Goal: Task Accomplishment & Management: Complete application form

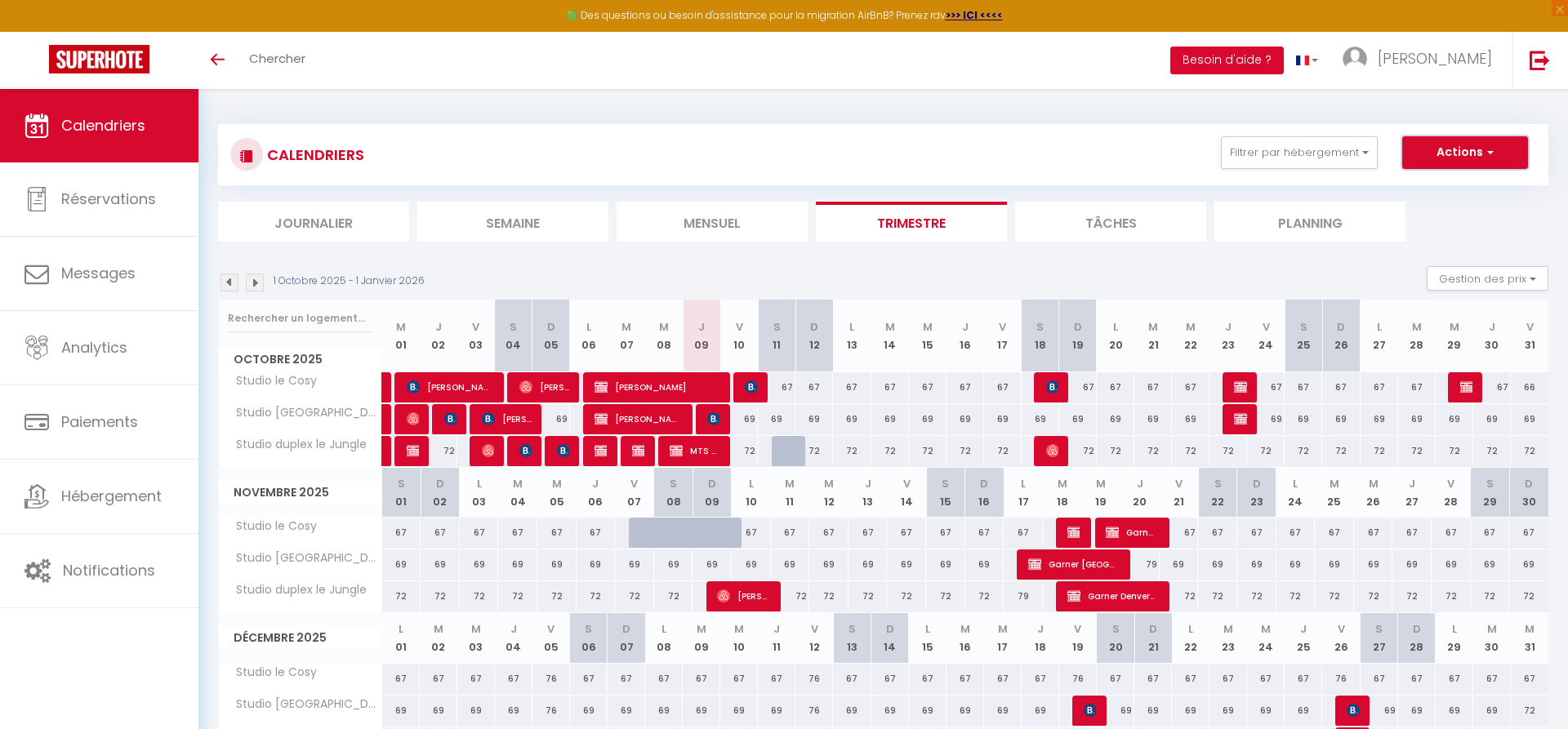
click at [1451, 154] on button "Actions" at bounding box center [1465, 152] width 126 height 33
click at [1440, 188] on link "Nouvelle réservation" at bounding box center [1448, 190] width 142 height 24
select select
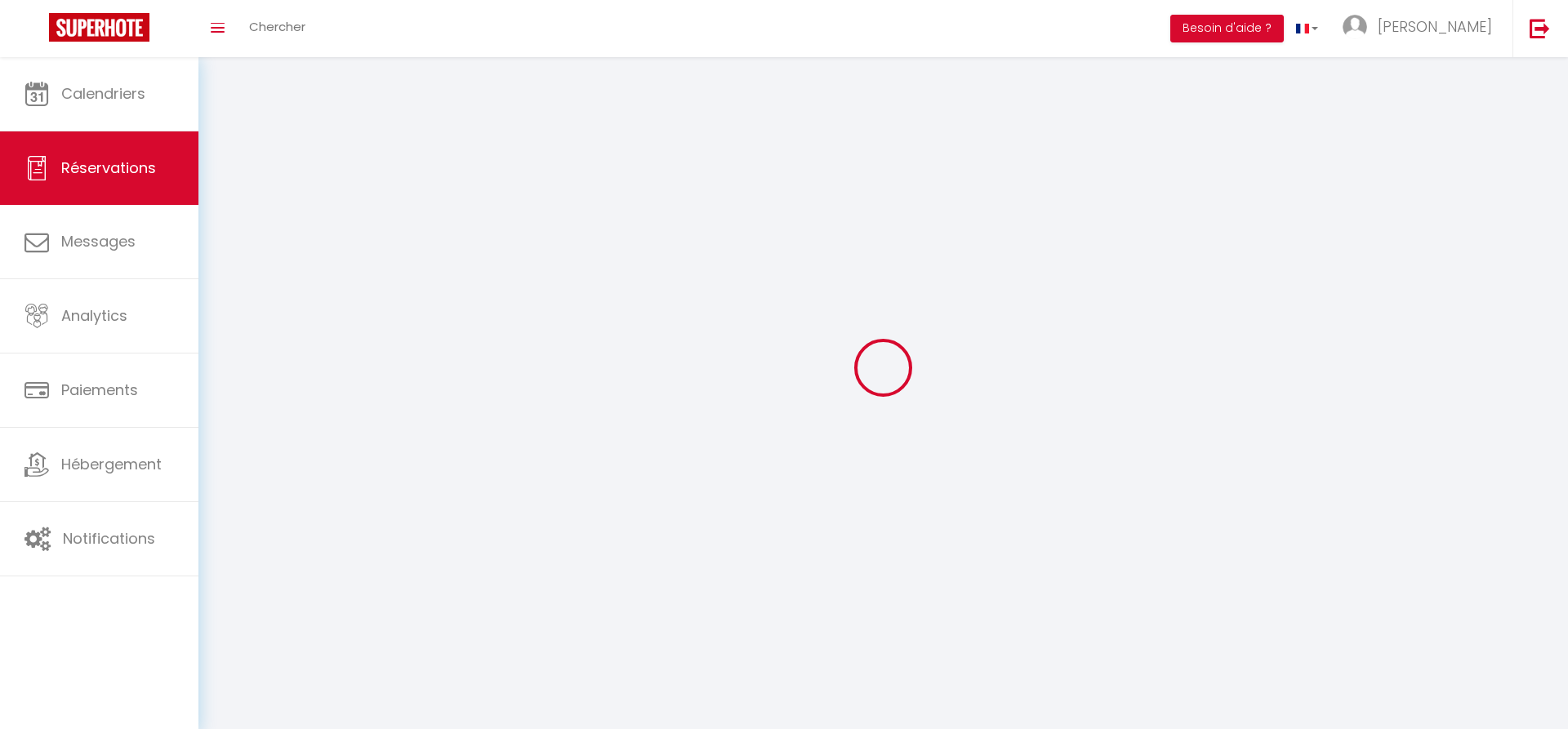
select select
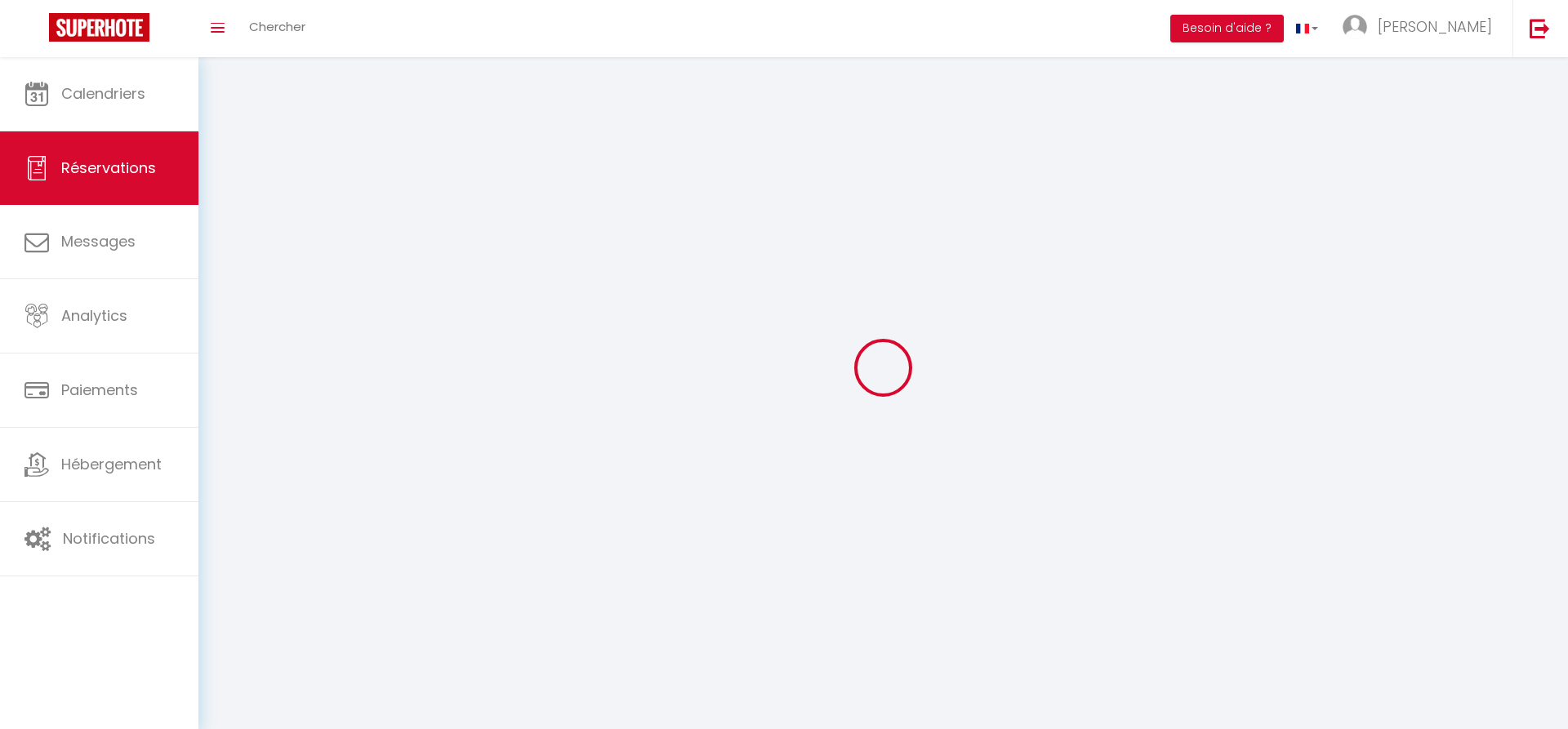
select select
checkbox input "false"
select select
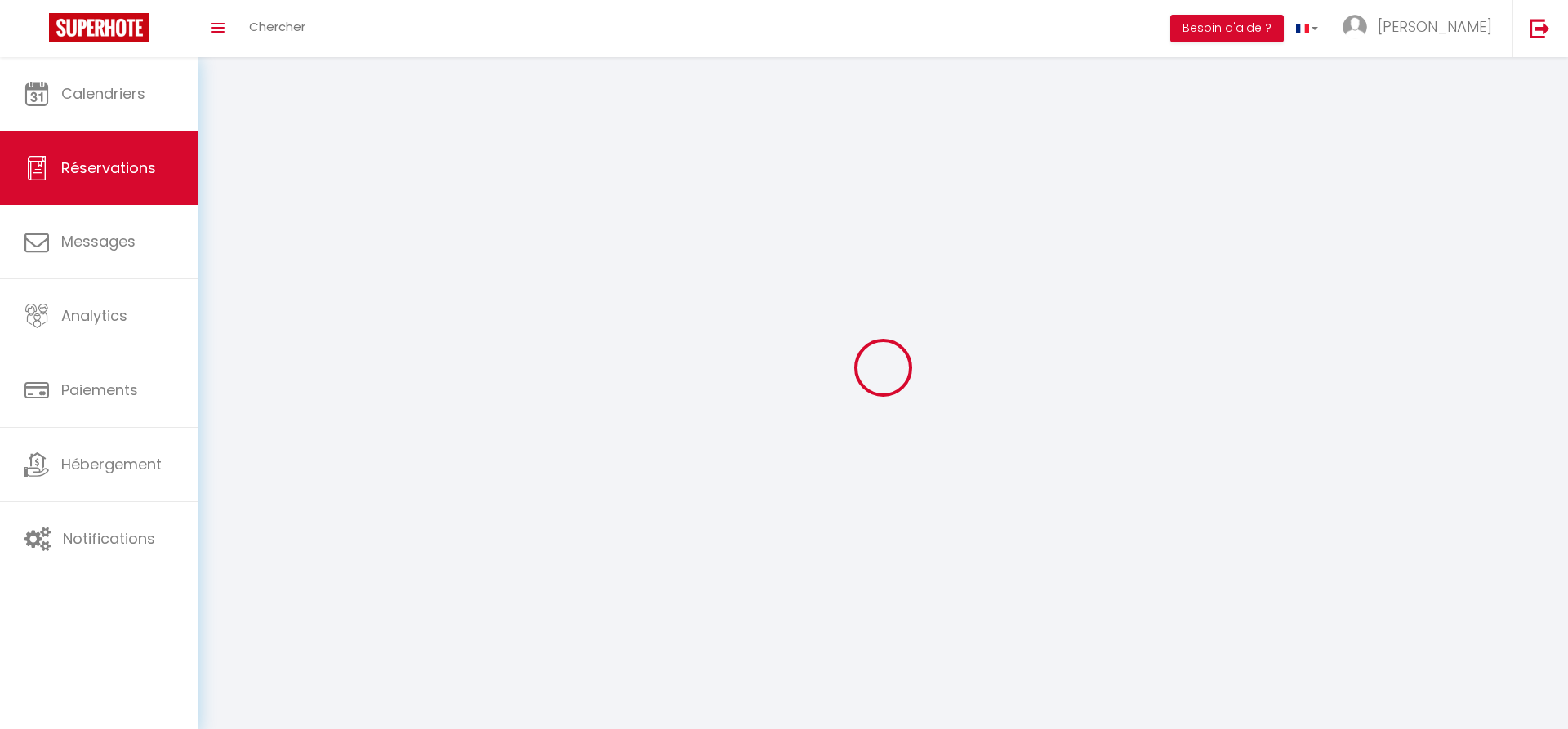
select select
checkbox input "false"
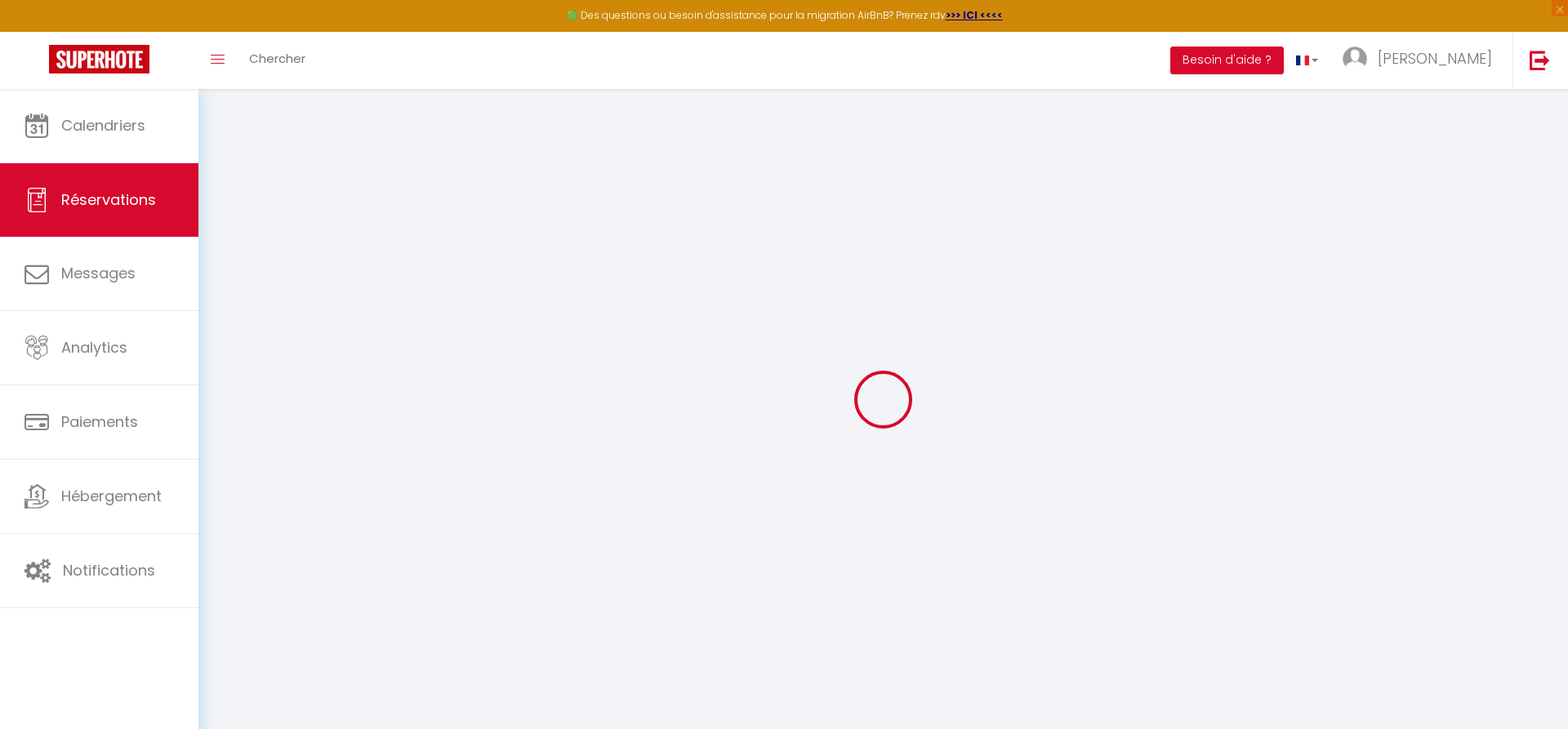
select select
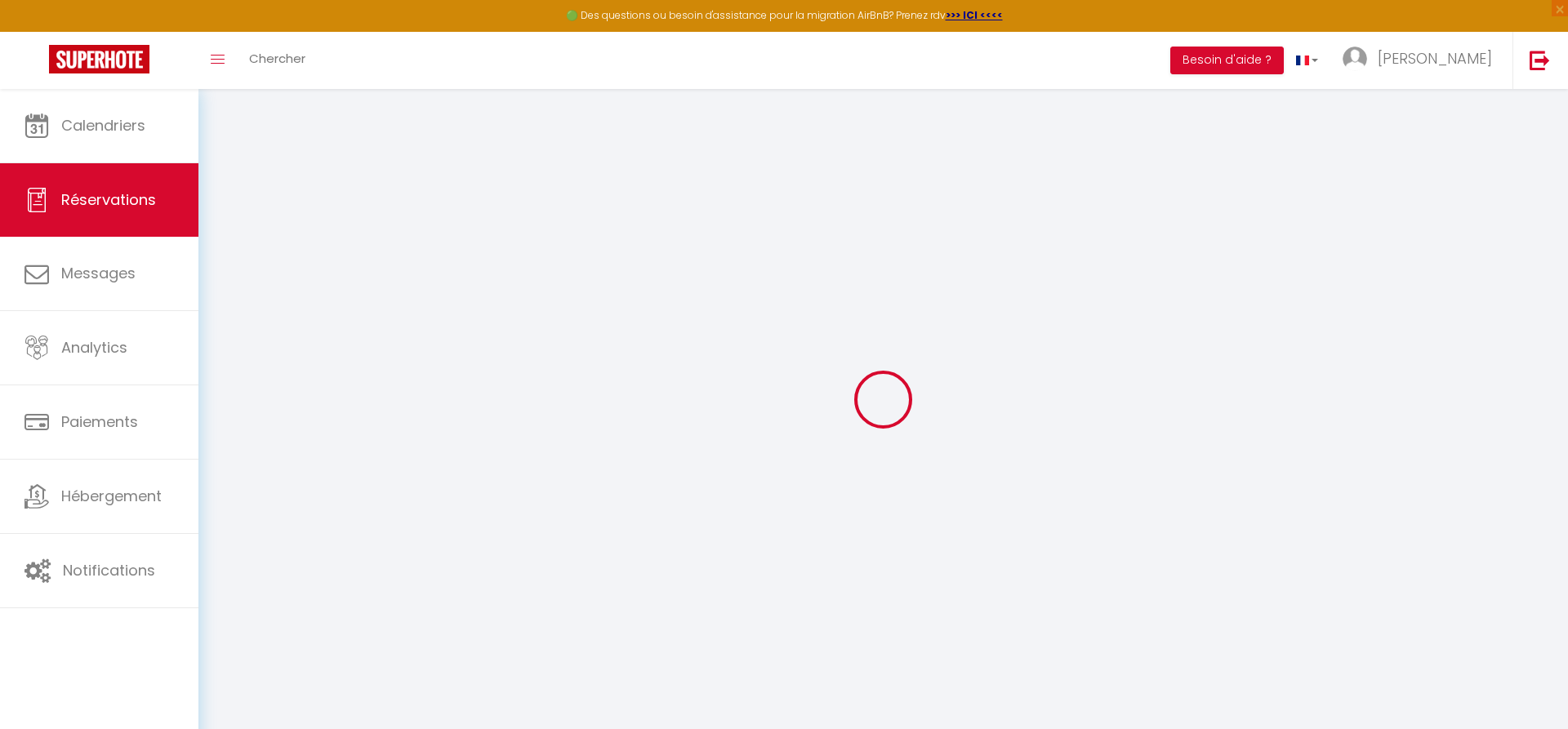
select select
checkbox input "false"
select select
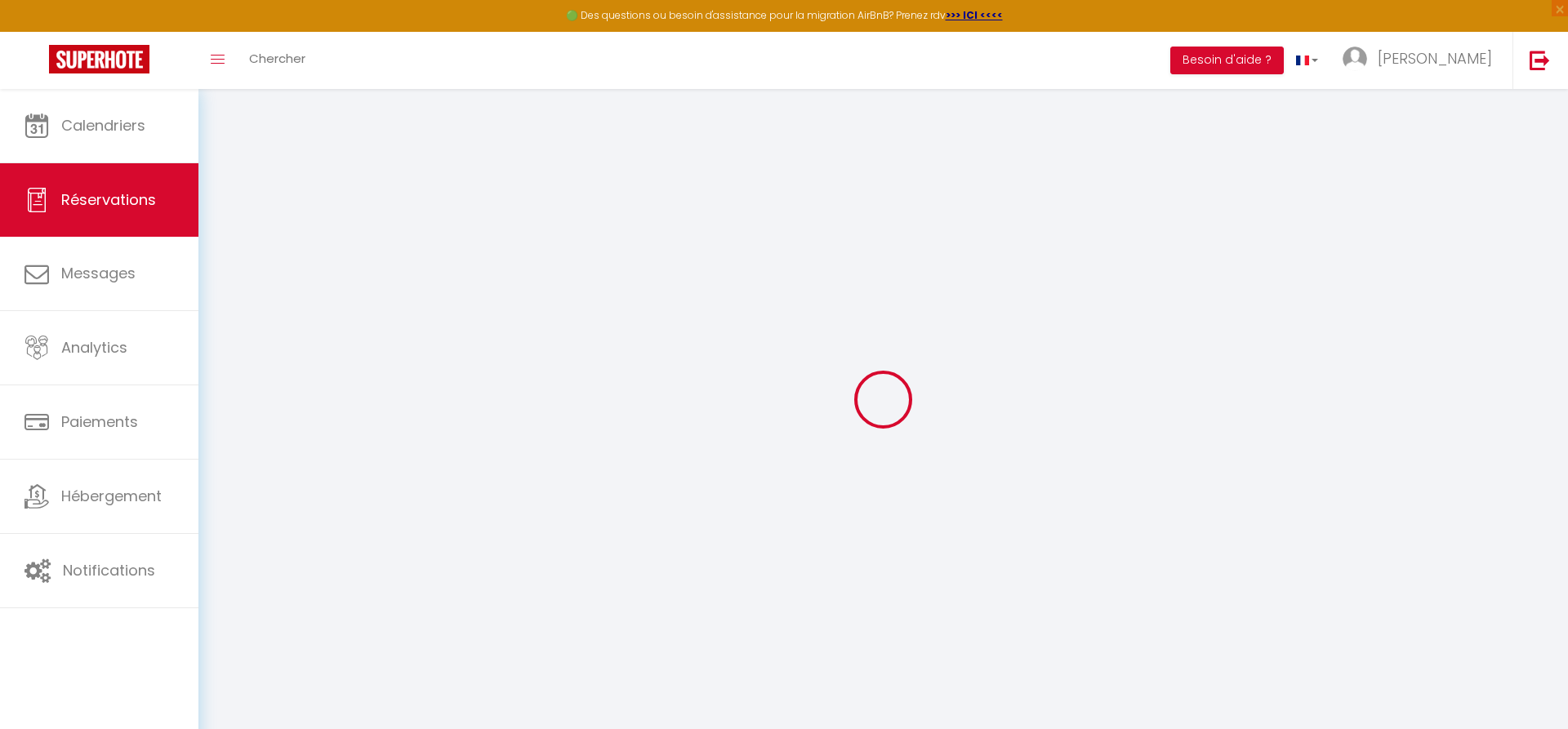
select select
checkbox input "false"
select select
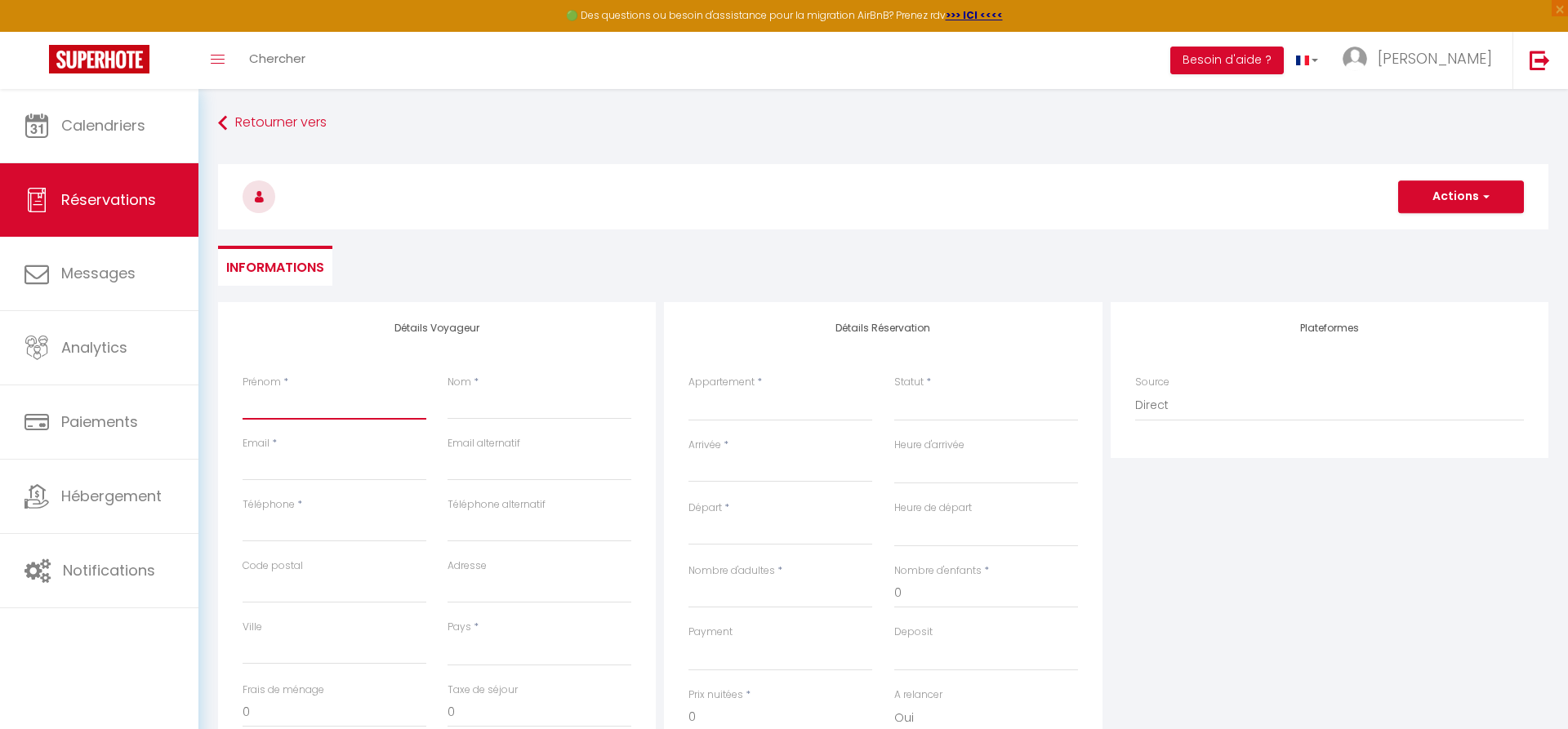
click at [333, 410] on input "Prénom" at bounding box center [335, 404] width 184 height 29
type input "SA"
select select
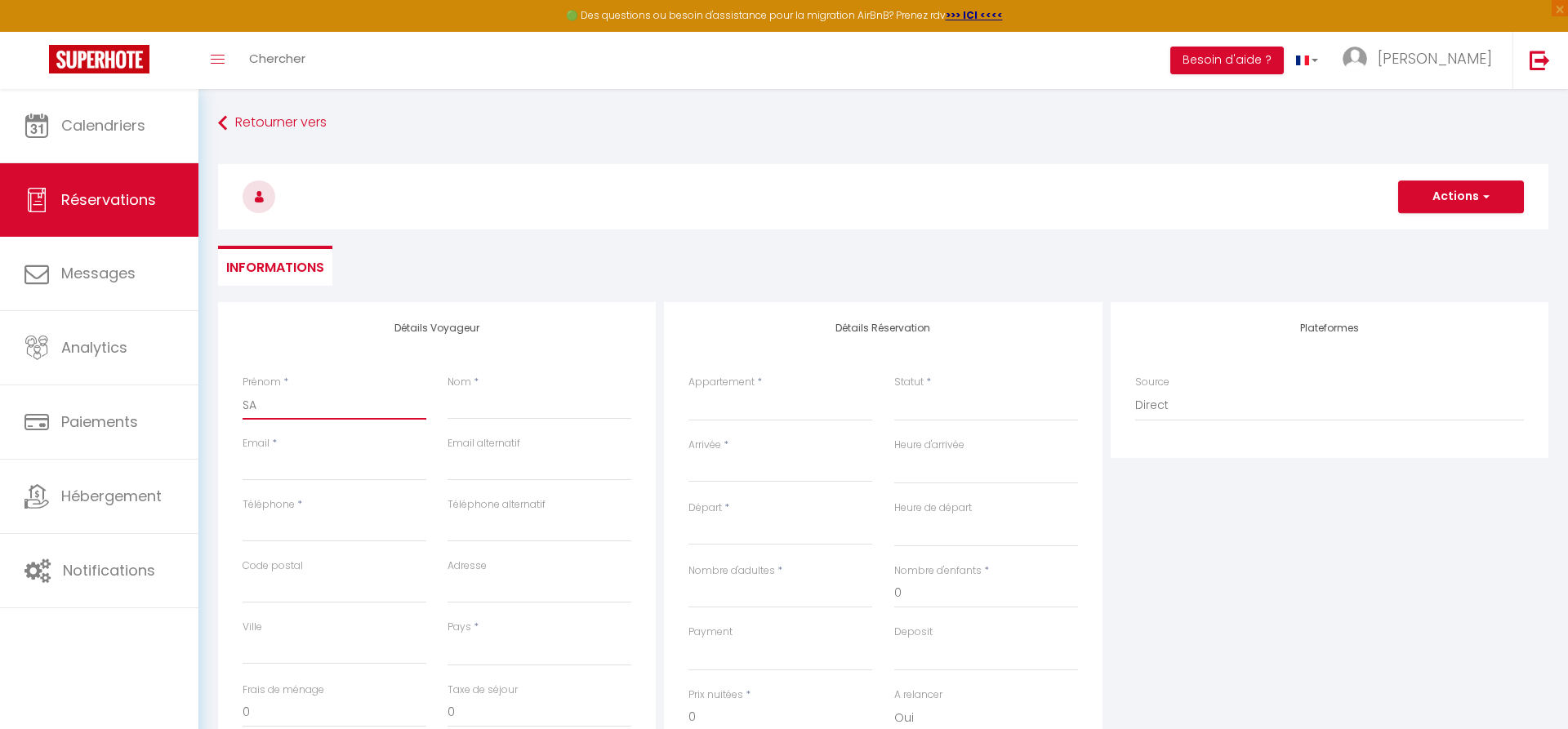
select select
checkbox input "false"
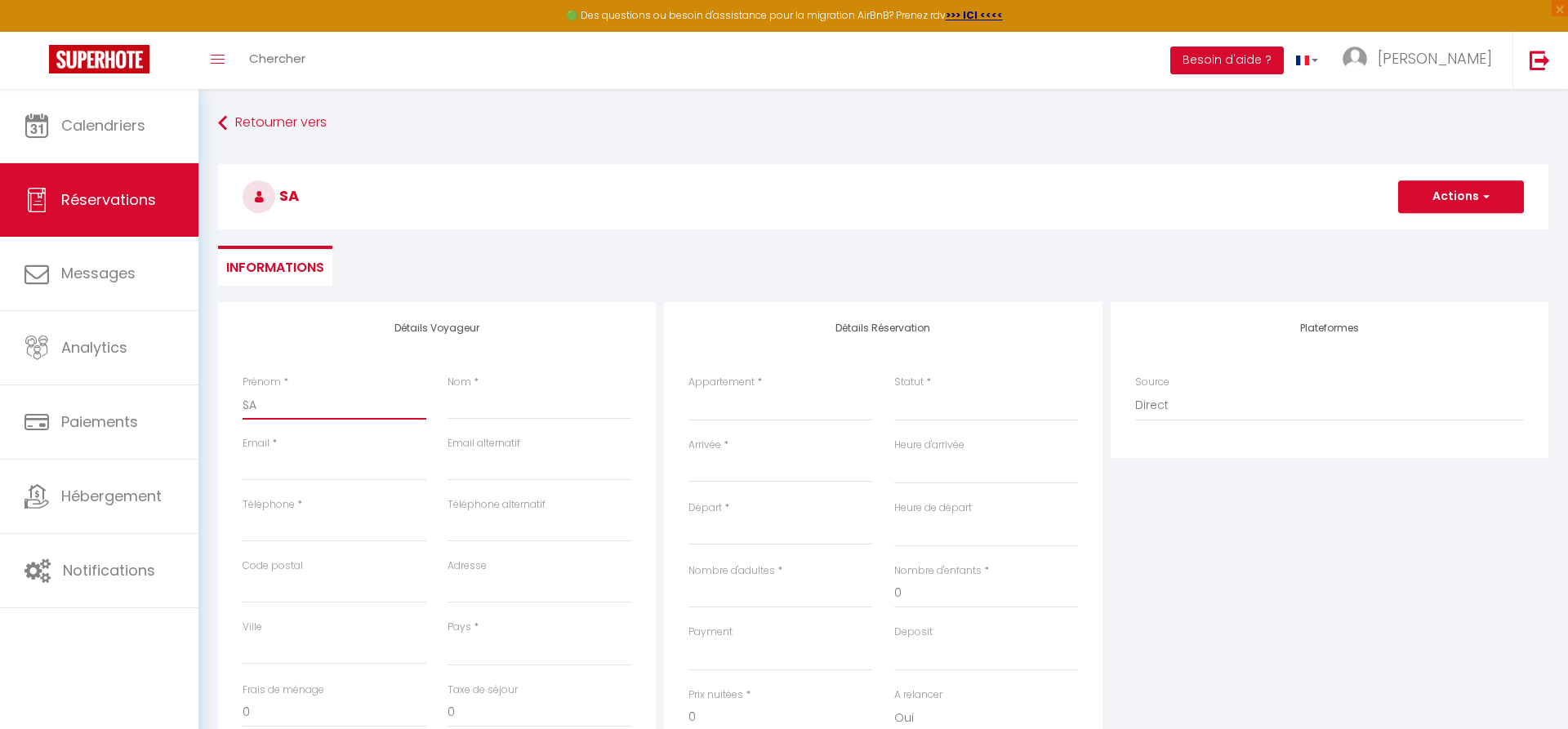
type input "SAB"
select select
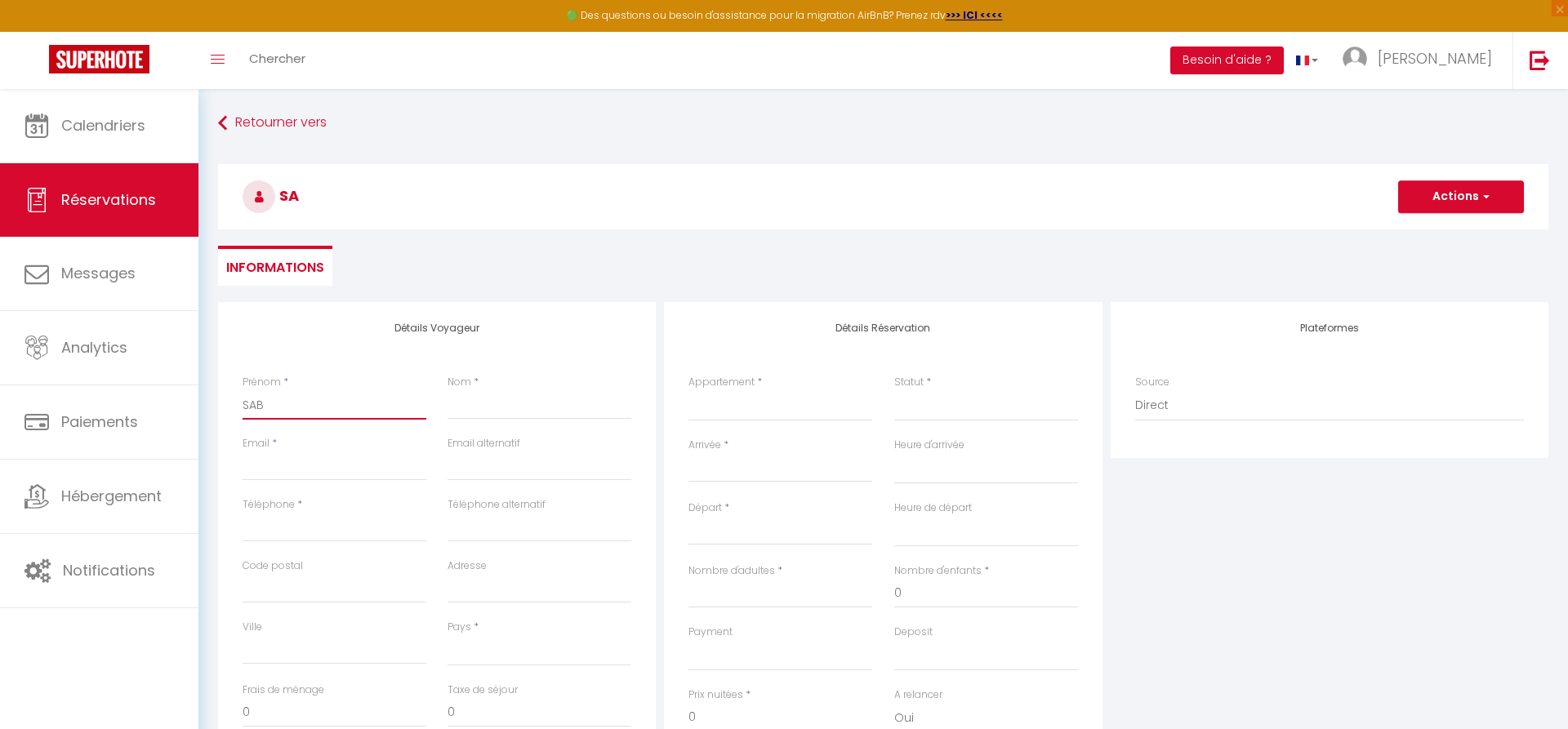
select select
checkbox input "false"
type input "SABR"
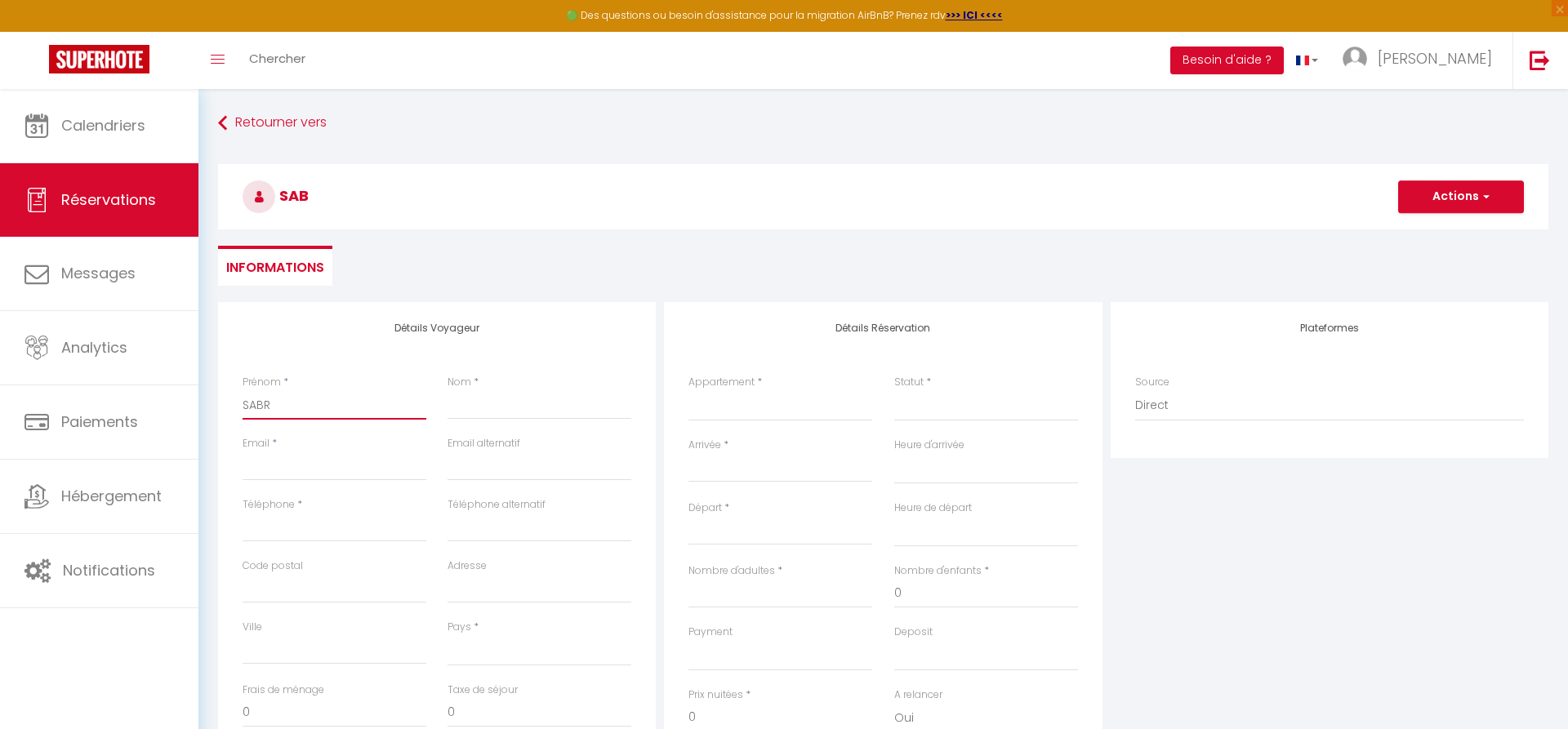
select select
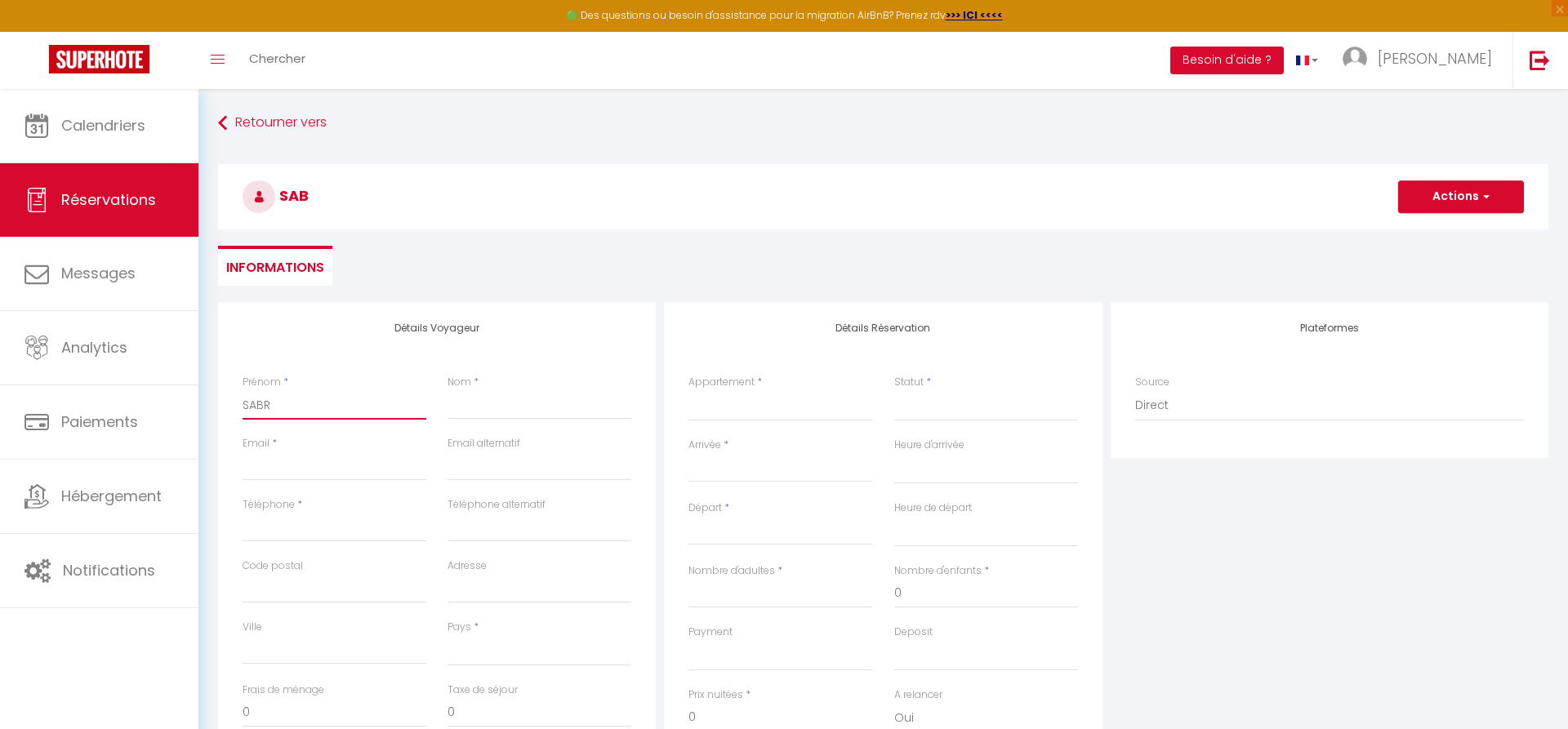
select select
checkbox input "false"
type input "SABRI"
select select
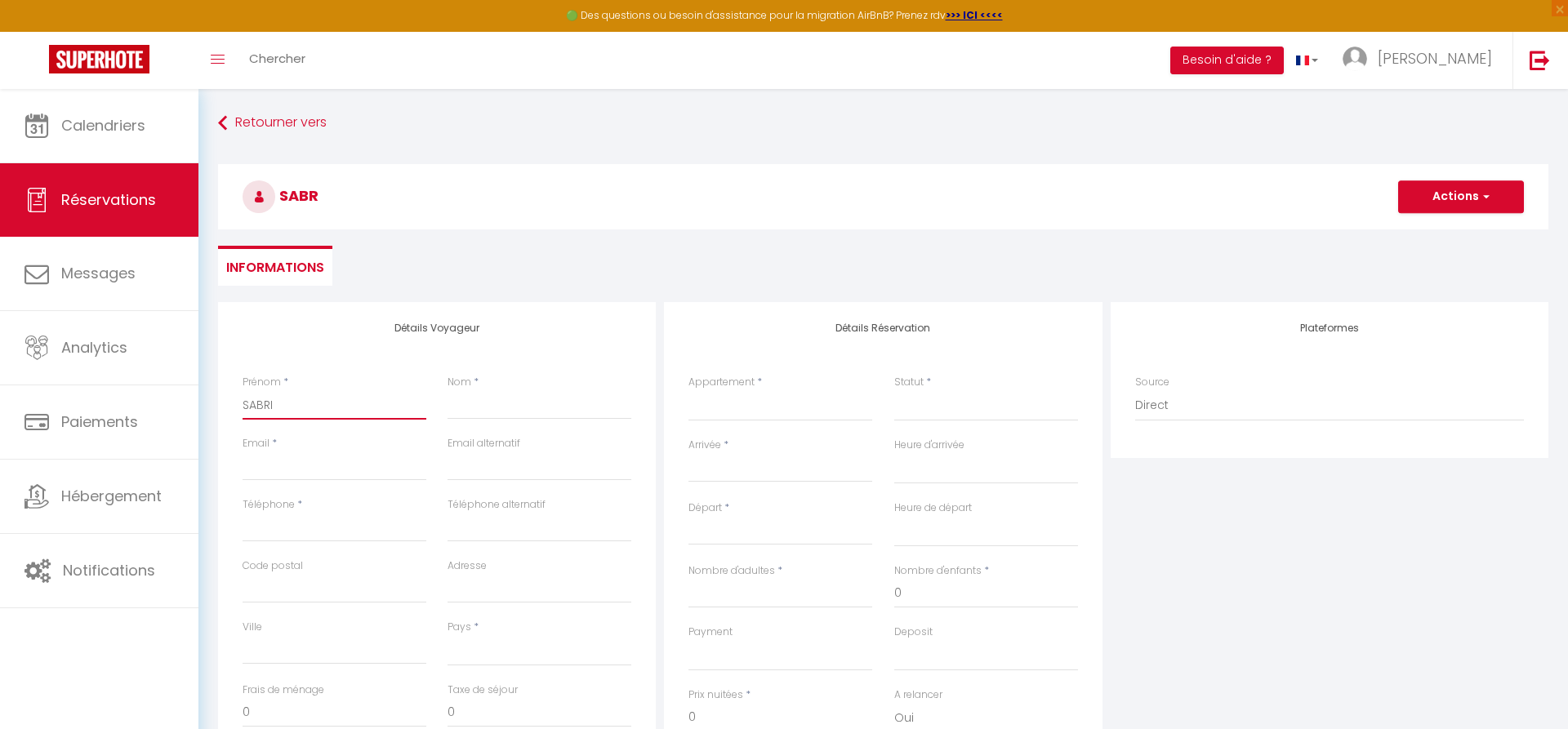
select select
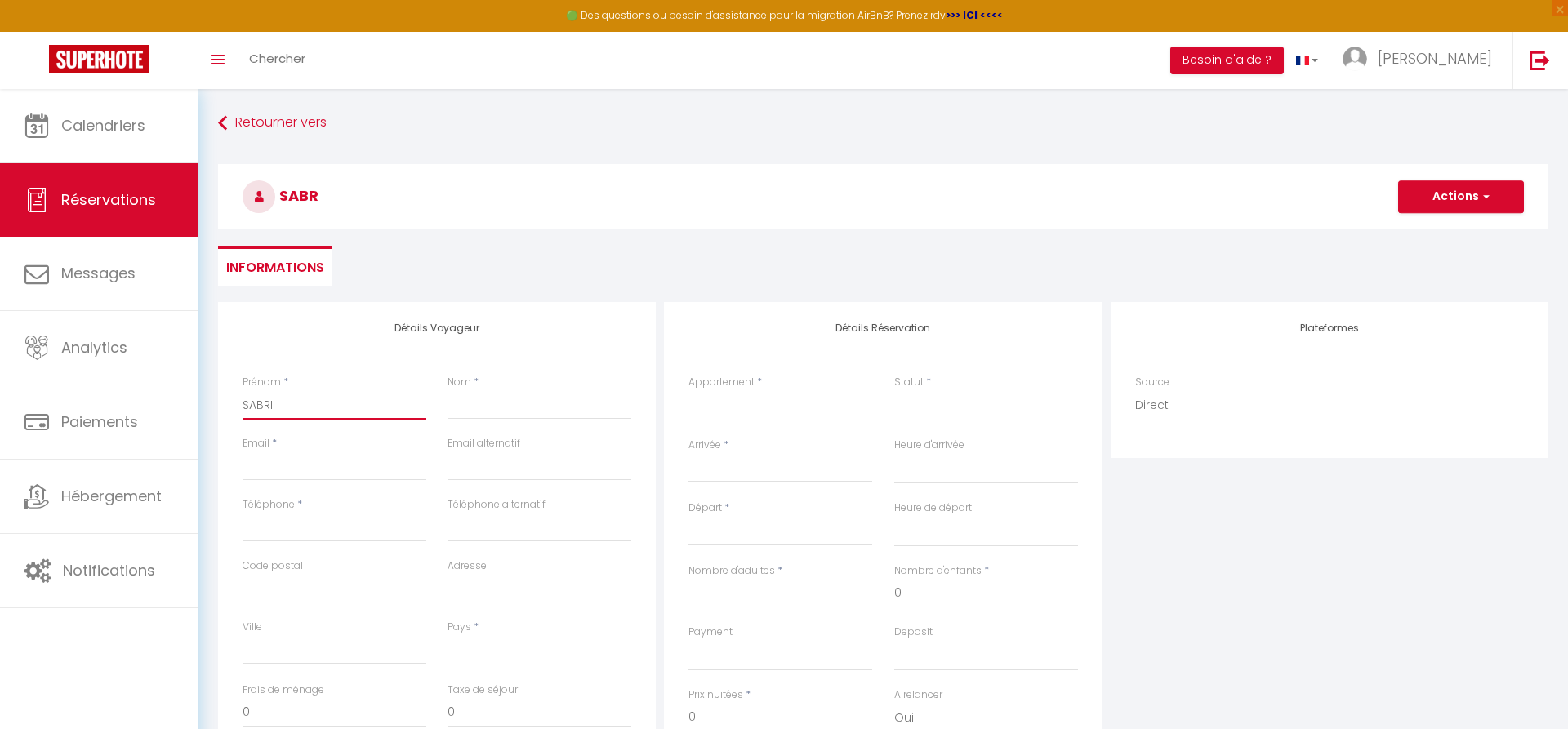
select select
checkbox input "false"
type input "SABRIN"
select select
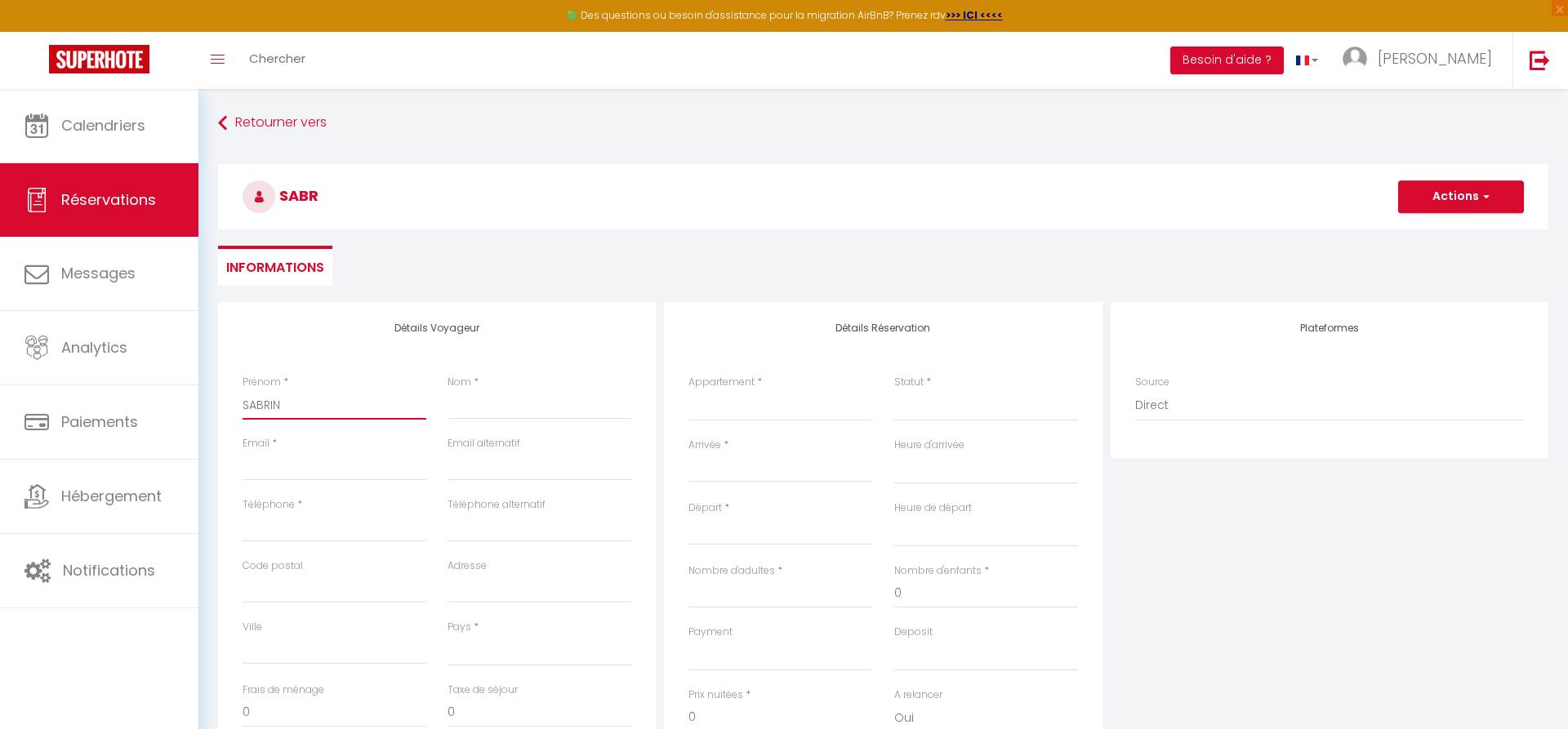
select select
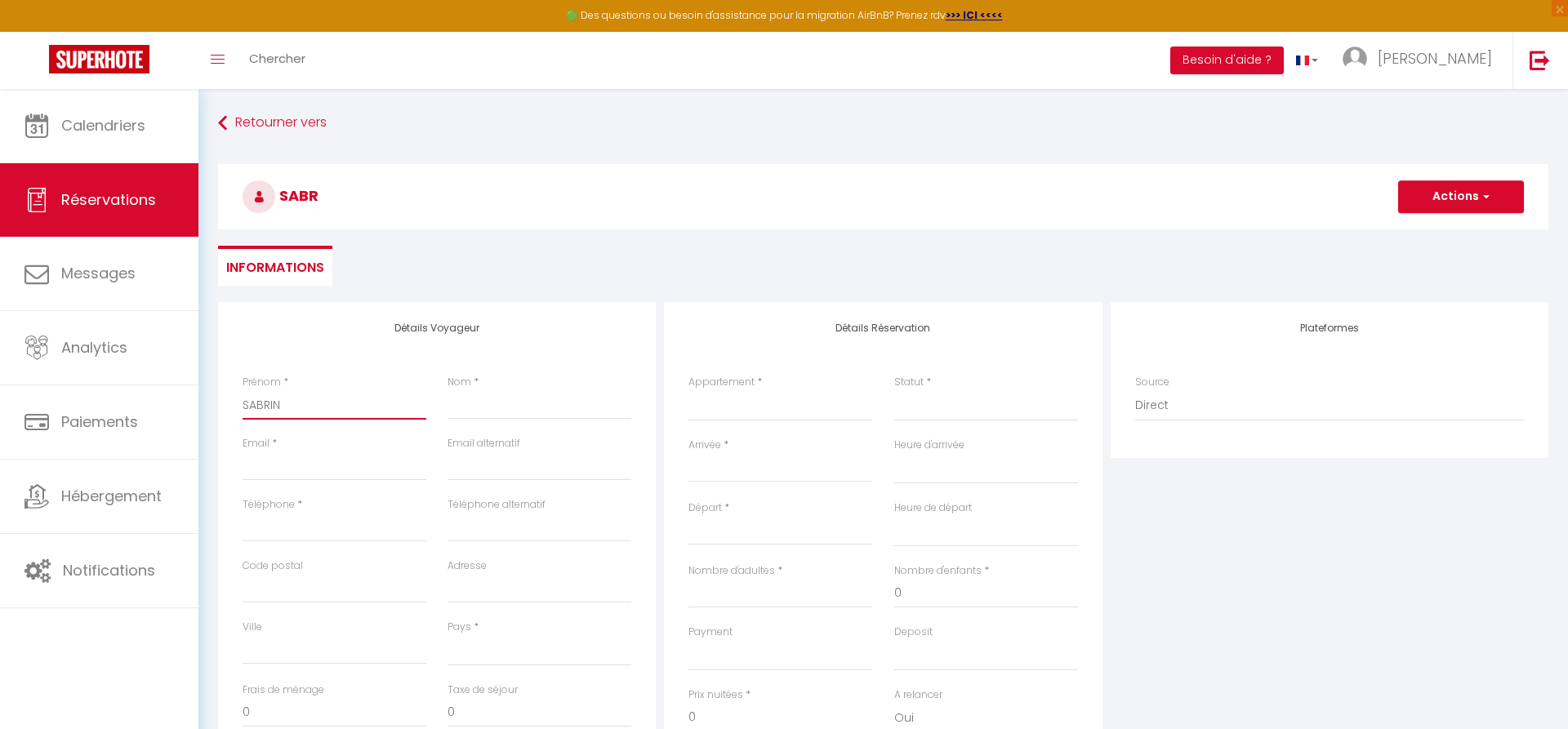
checkbox input "false"
type input "[PERSON_NAME]"
select select
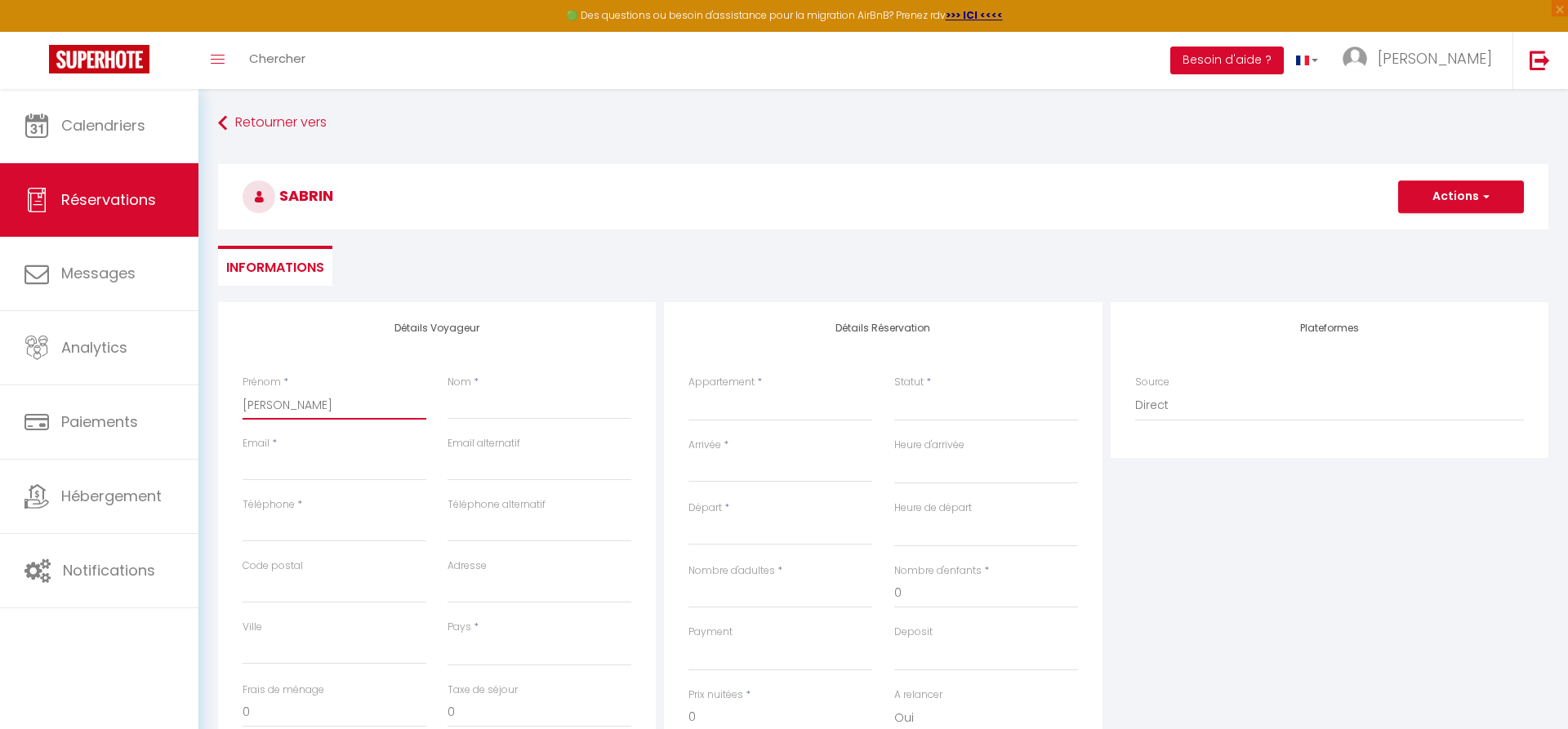
select select
checkbox input "false"
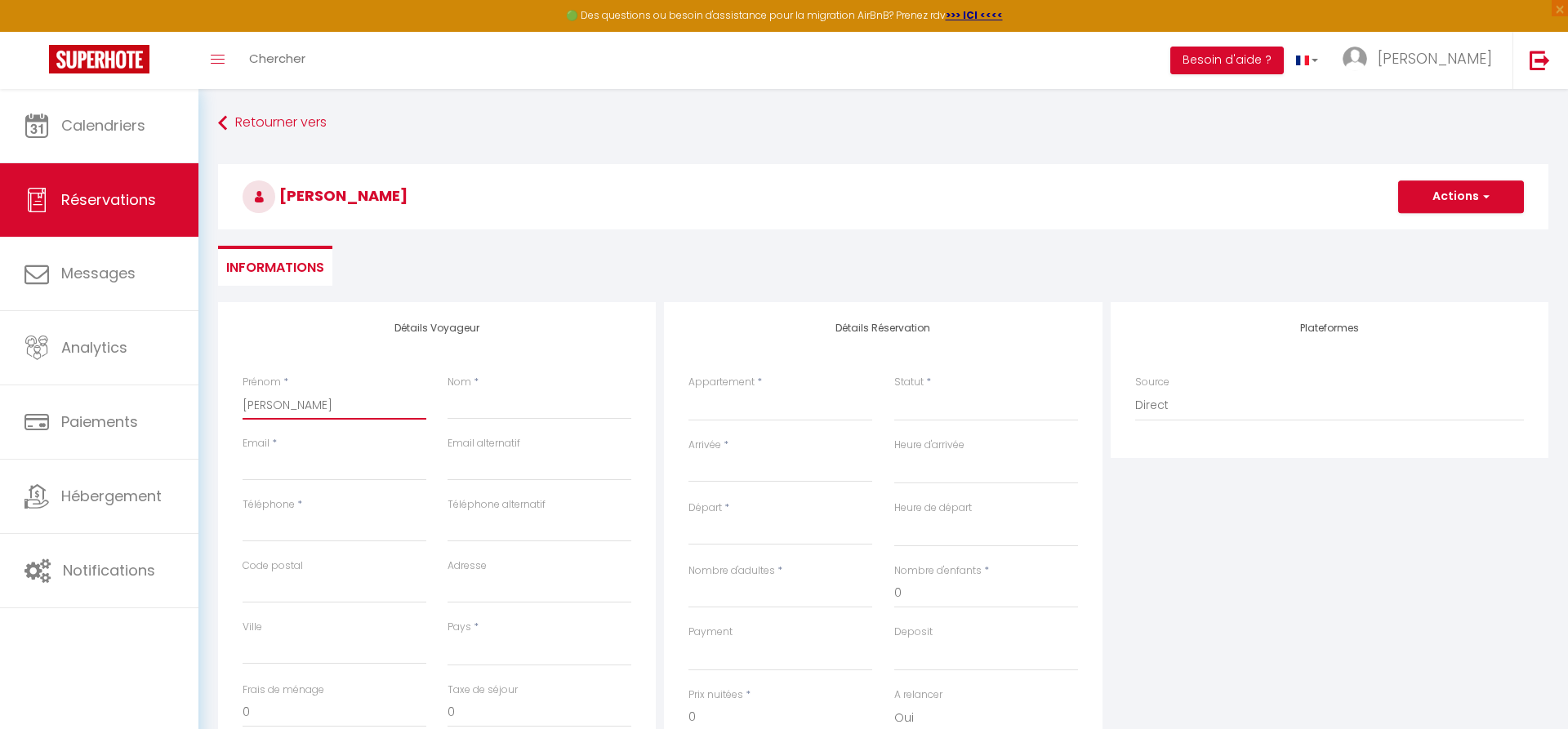
type input "[PERSON_NAME]"
click at [477, 406] on input "Nom" at bounding box center [539, 404] width 184 height 29
type input "."
select select
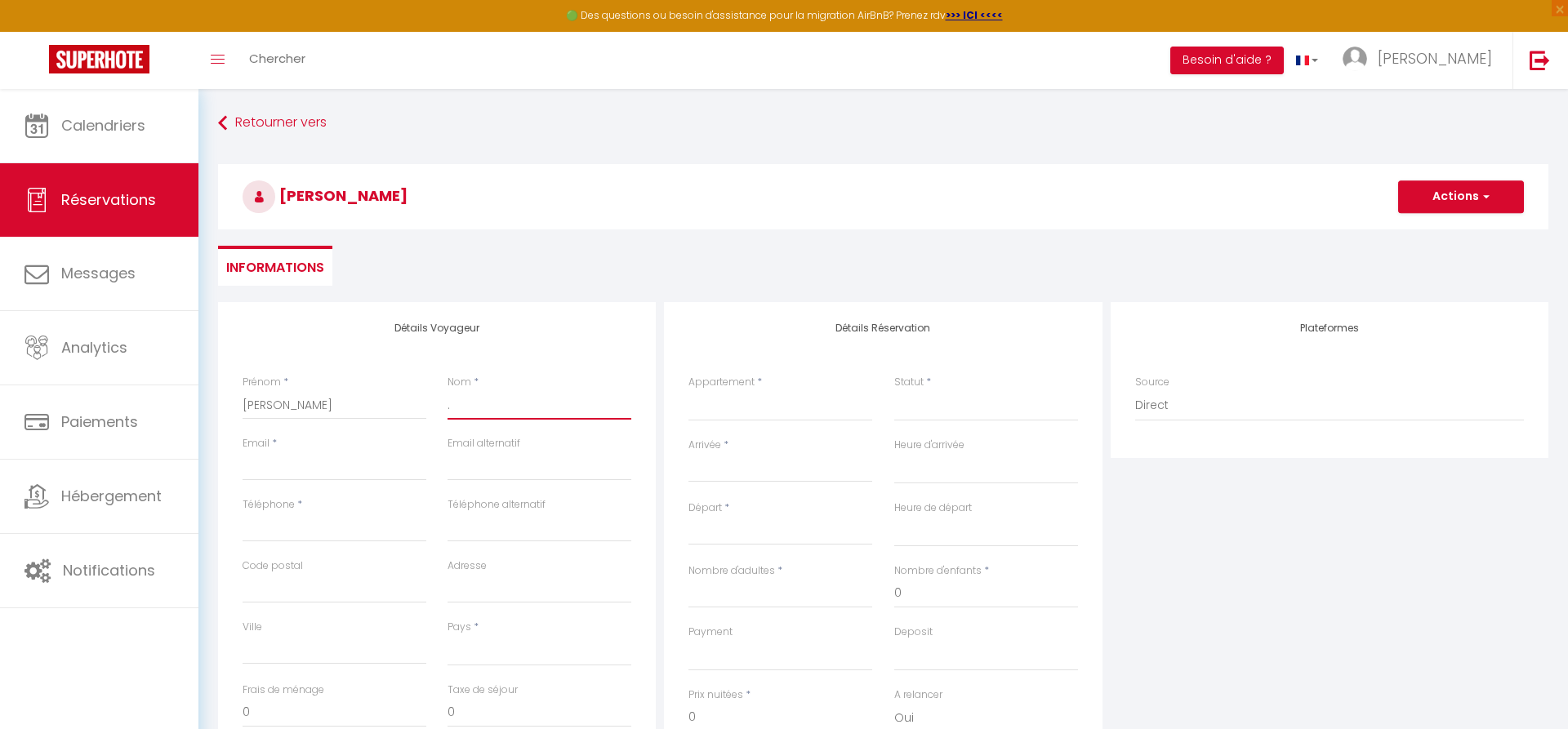
select select
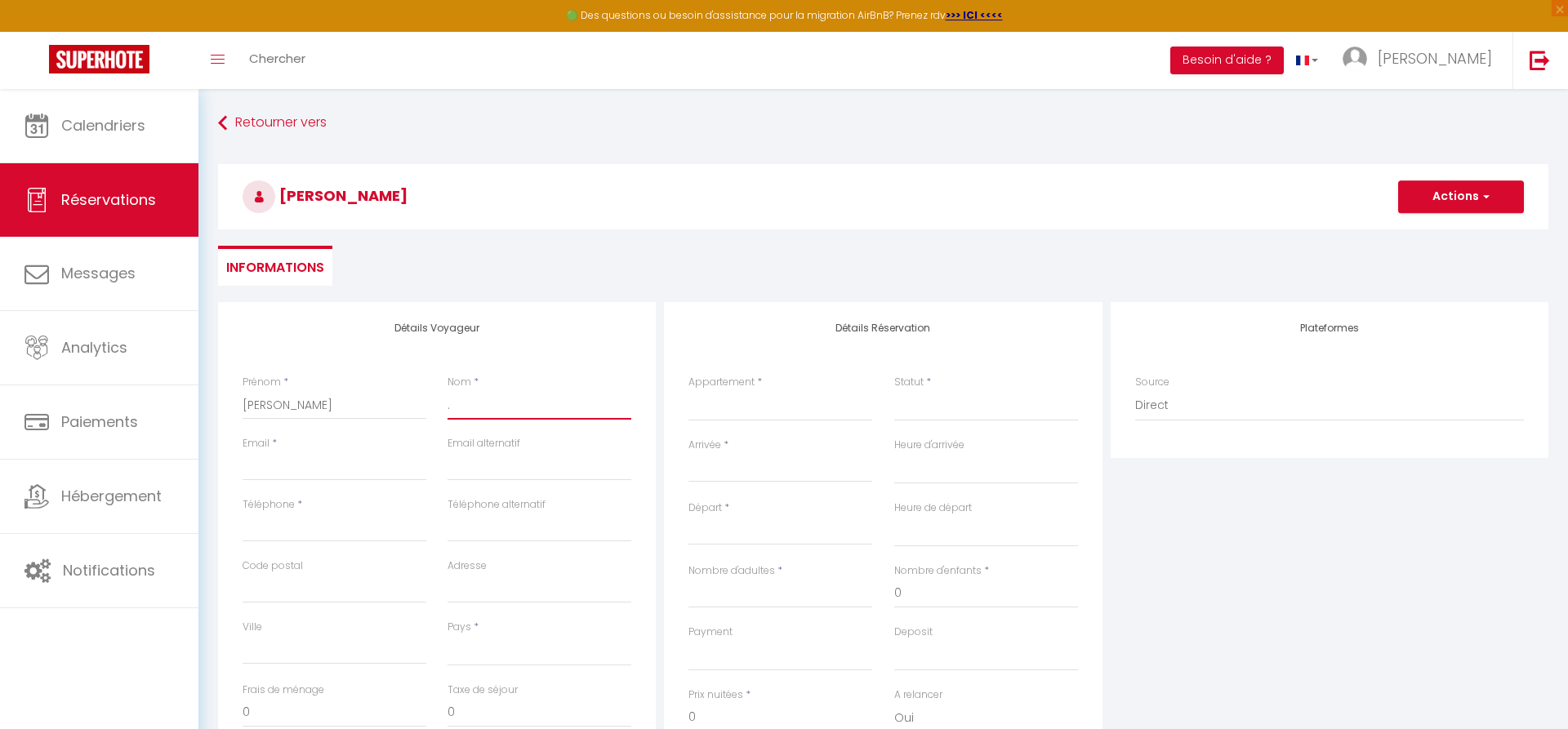
checkbox input "false"
type input "."
click at [356, 473] on input "Email client" at bounding box center [335, 466] width 184 height 29
type input "c"
select select
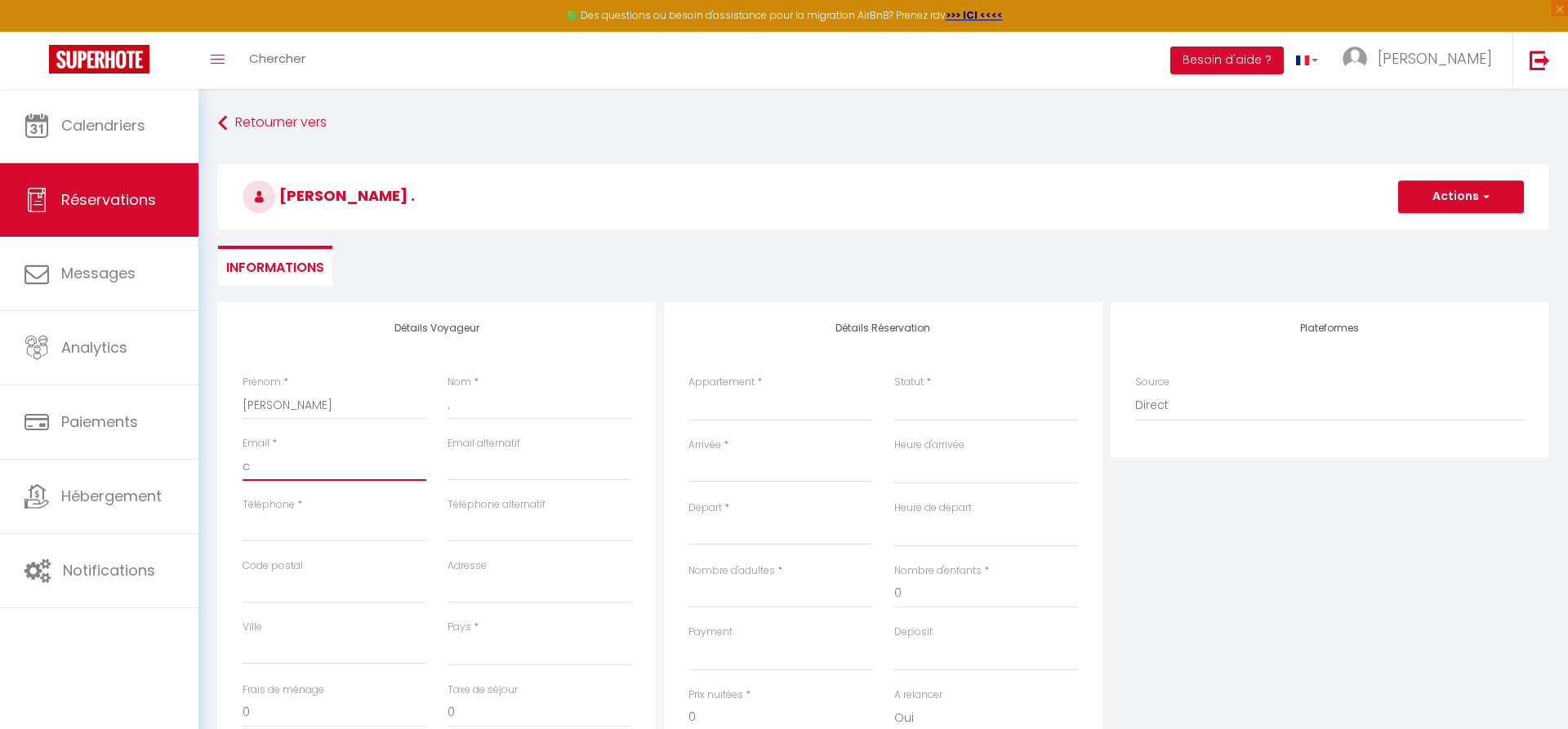
select select
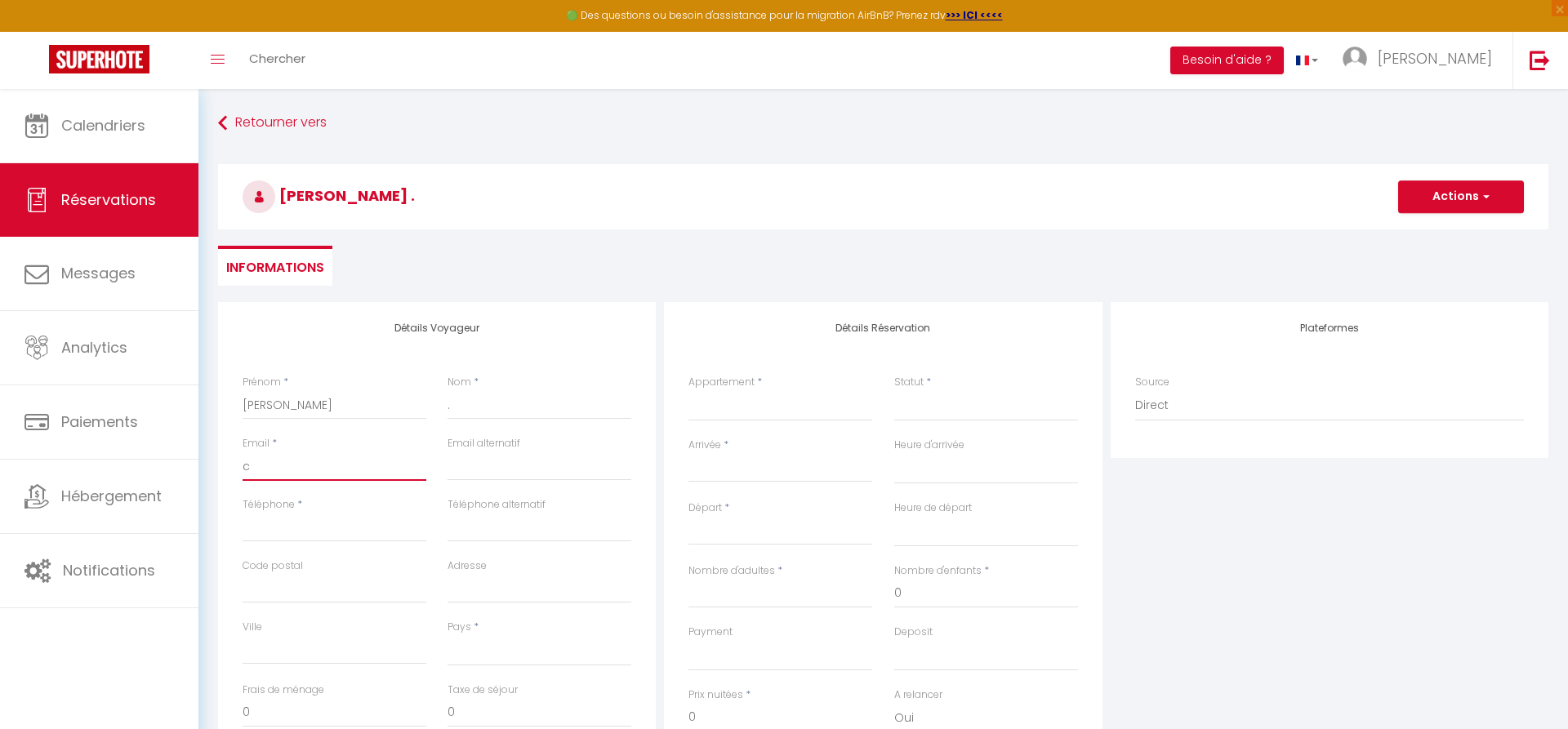
select select
checkbox input "false"
type input "ce"
select select
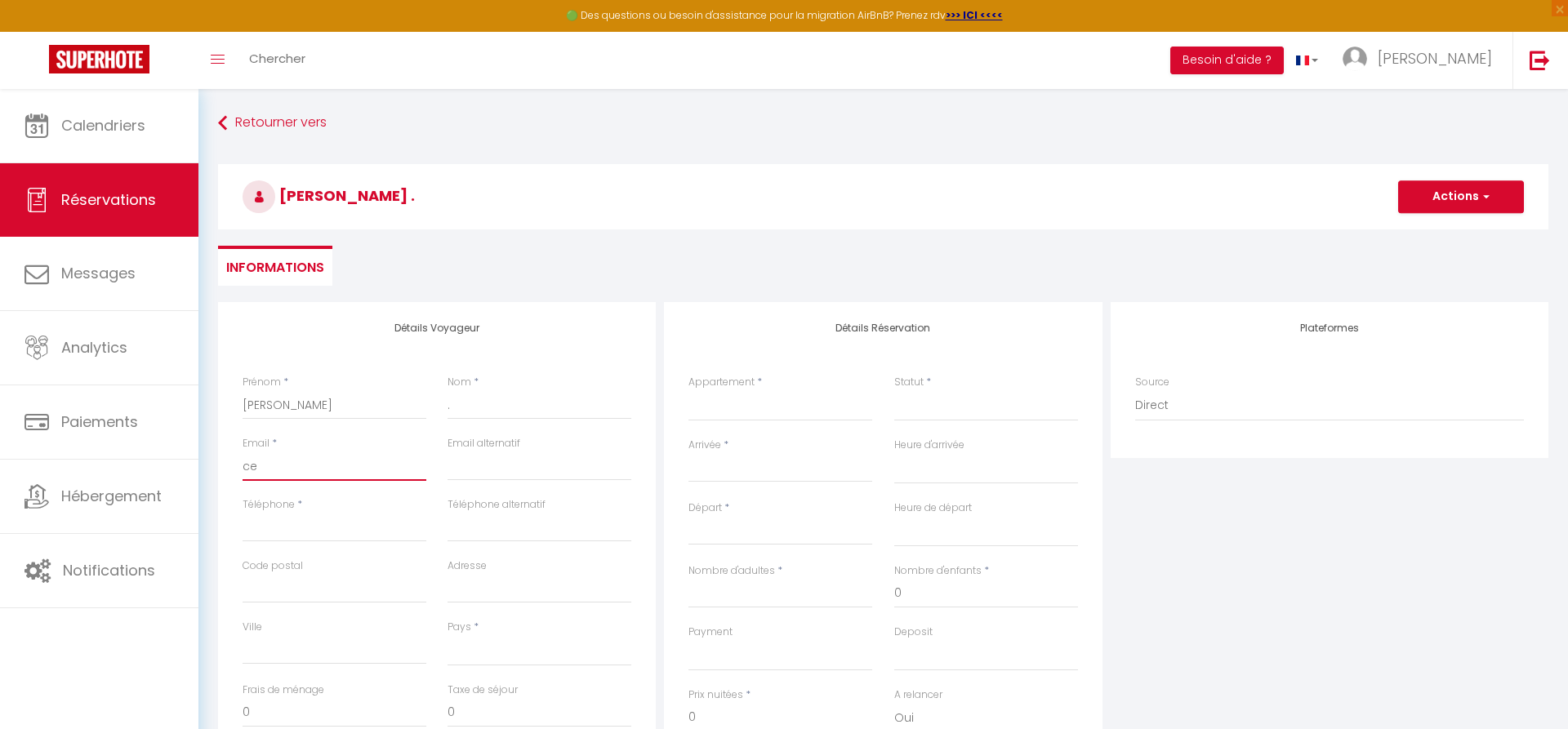
select select
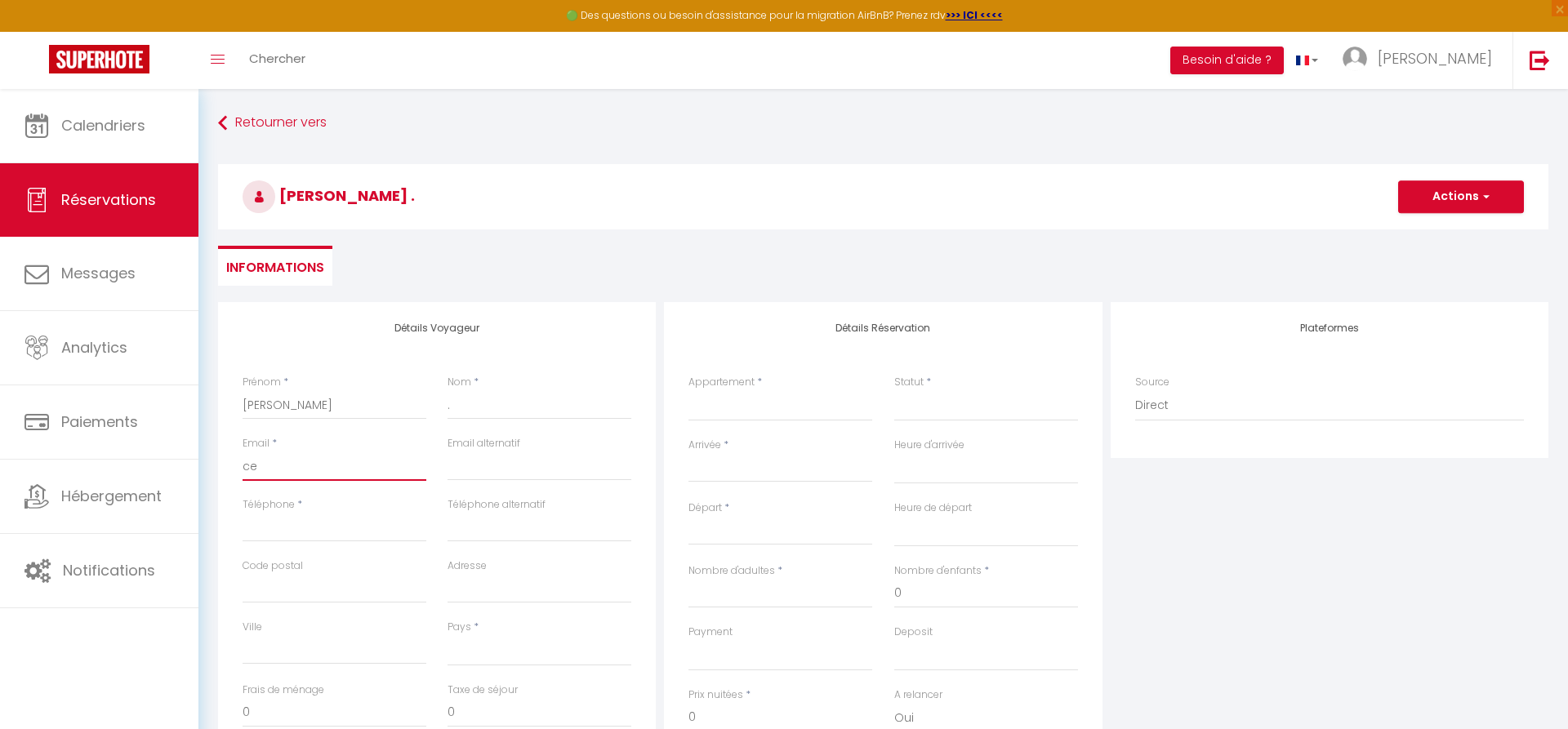
checkbox input "false"
type input "ced"
select select
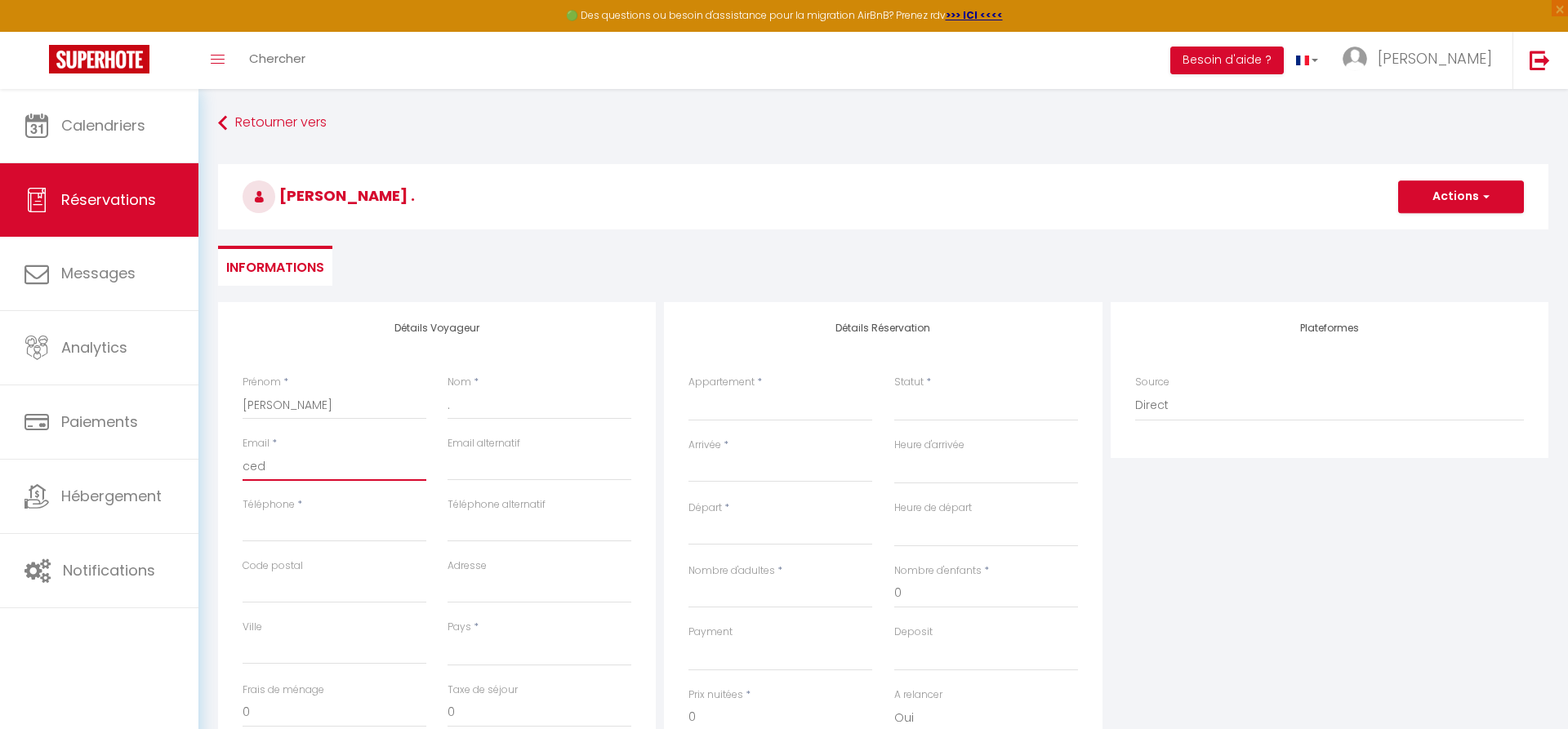
select select
checkbox input "false"
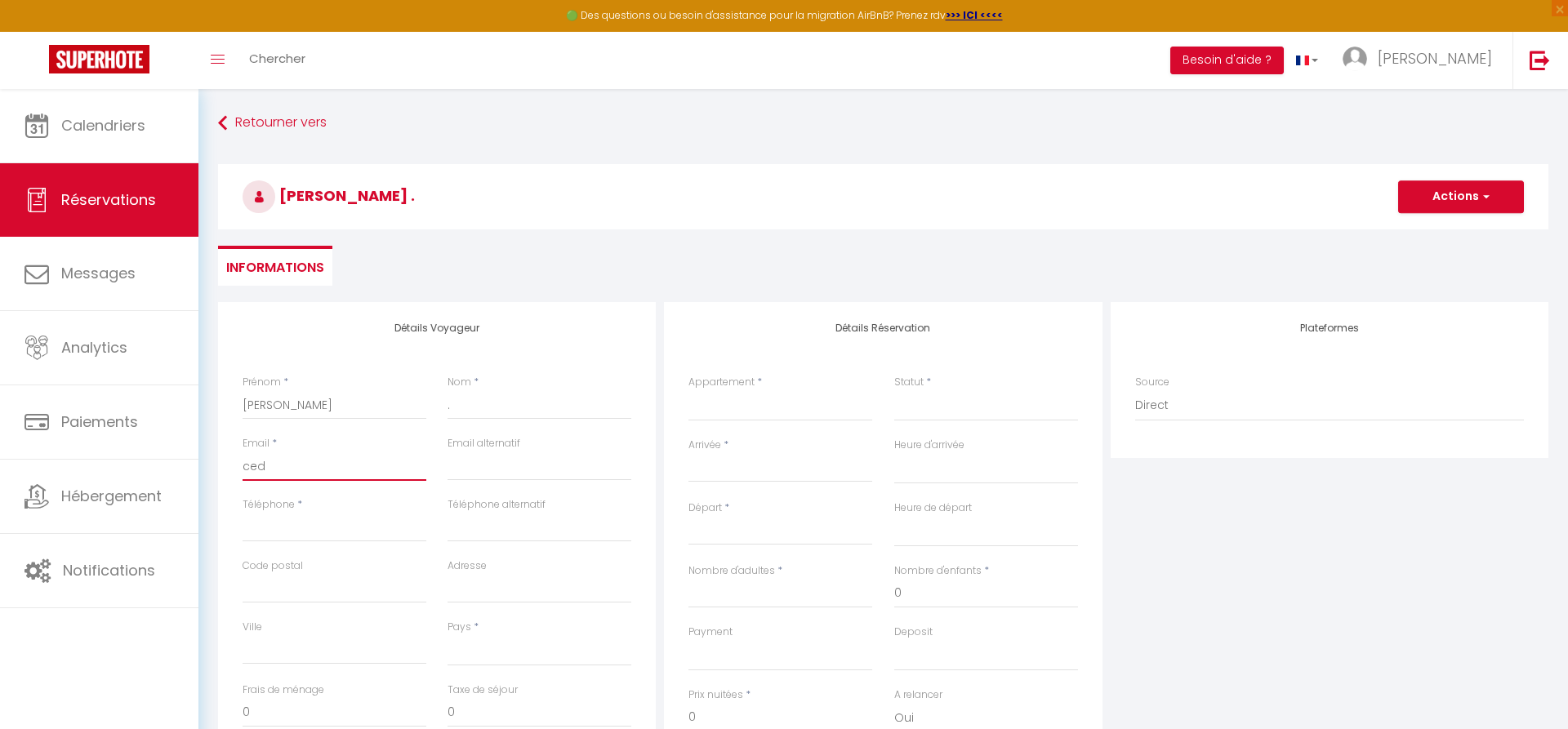
type input "cedr"
select select
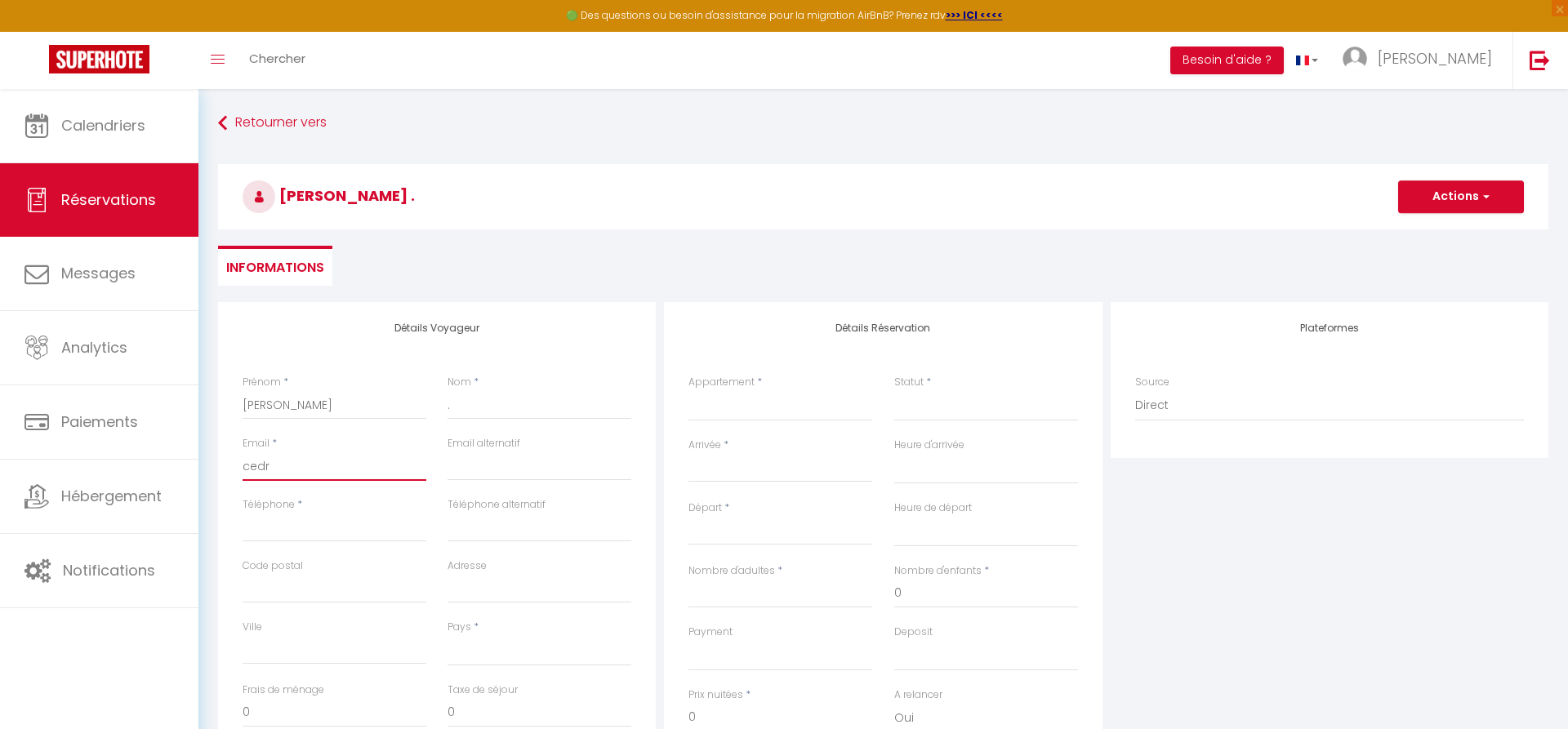
select select
checkbox input "false"
type input "cedri"
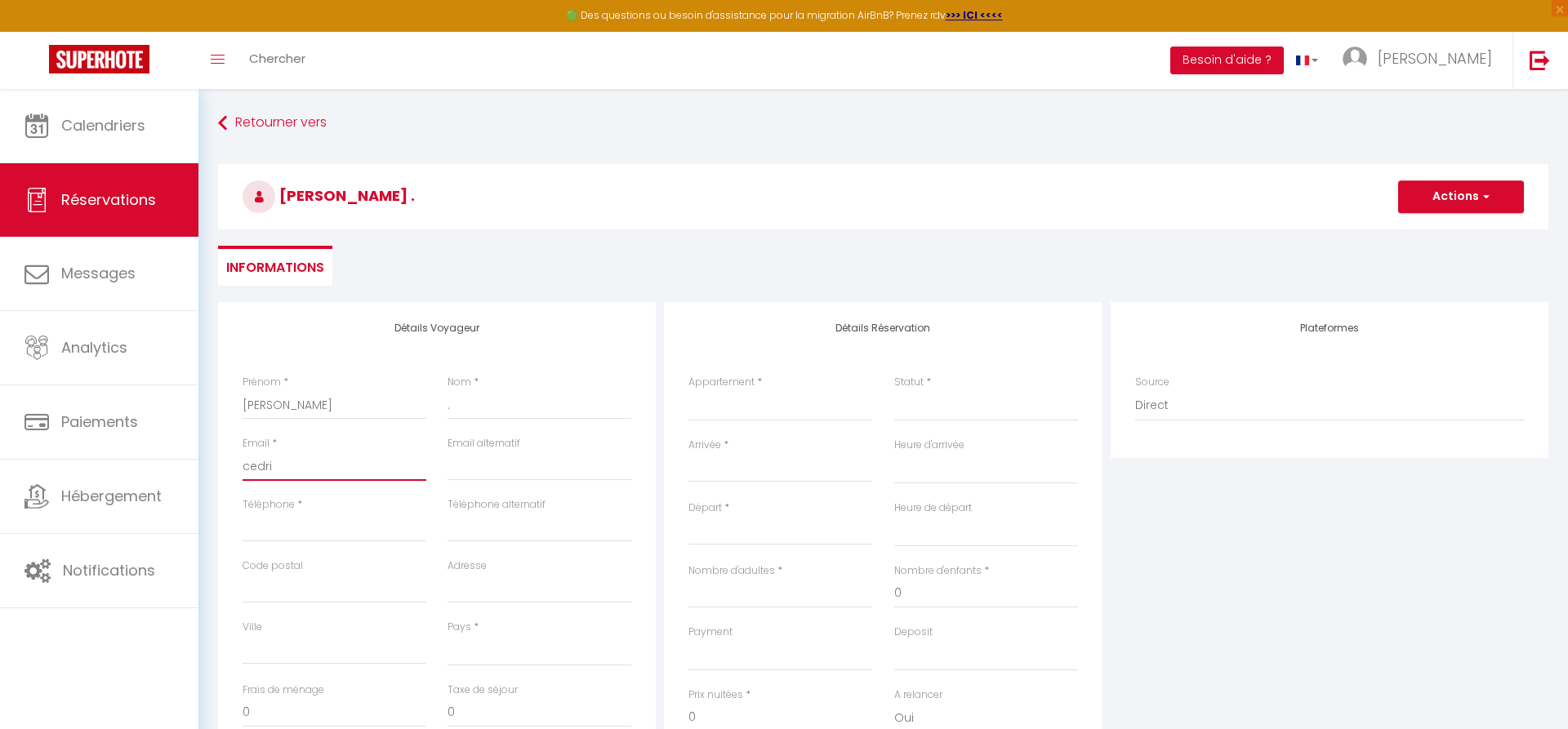
select select
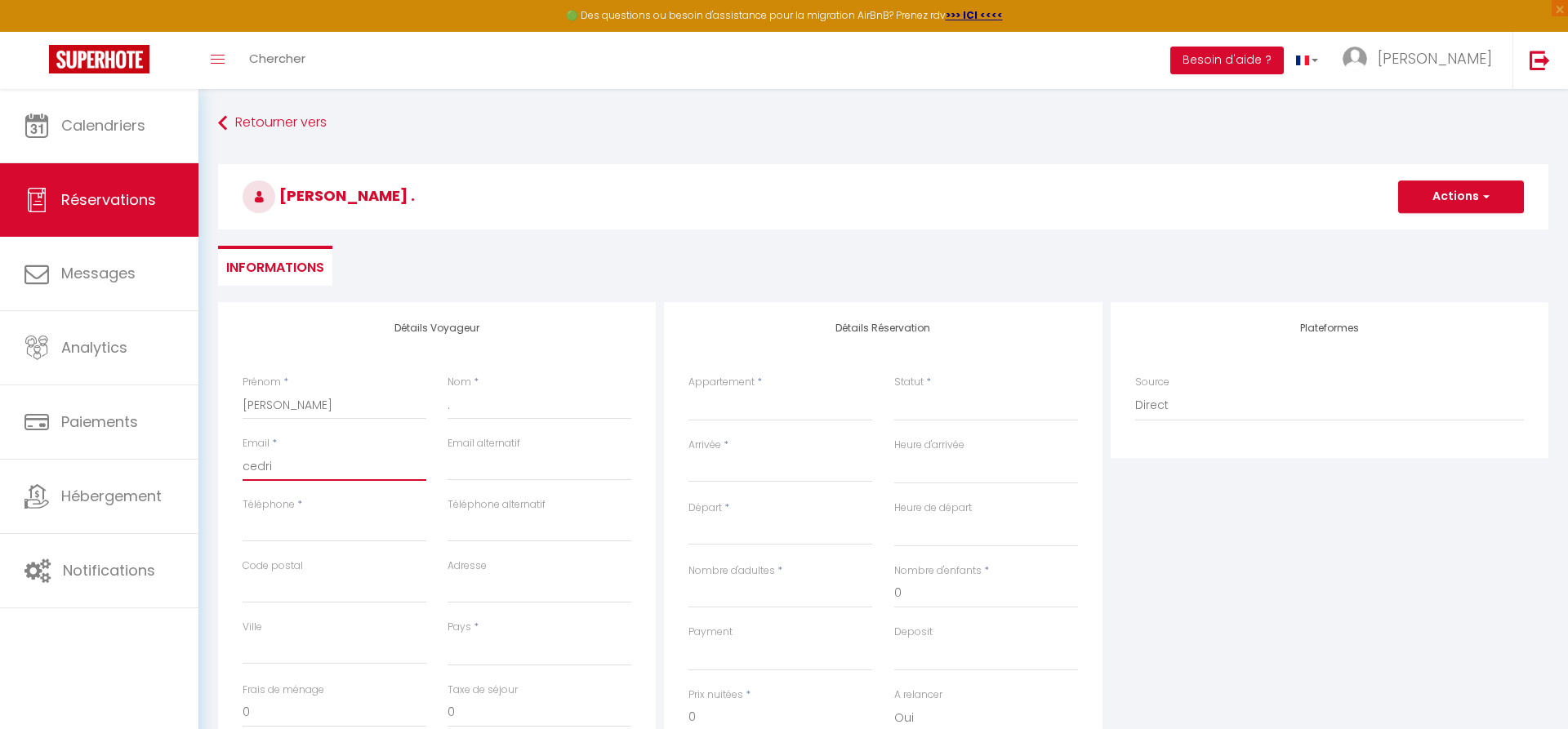
select select
checkbox input "false"
type input "[PERSON_NAME]"
select select
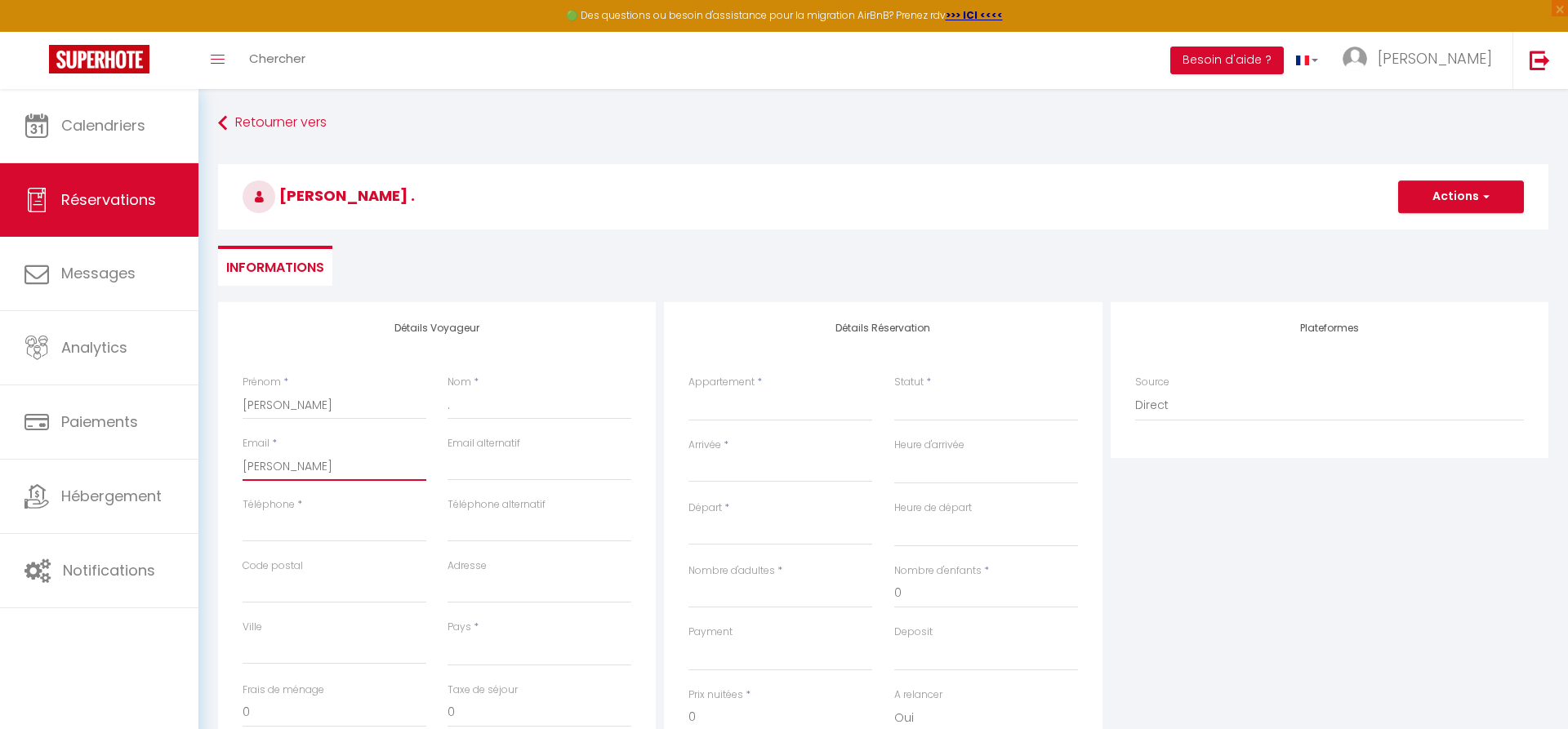
select select
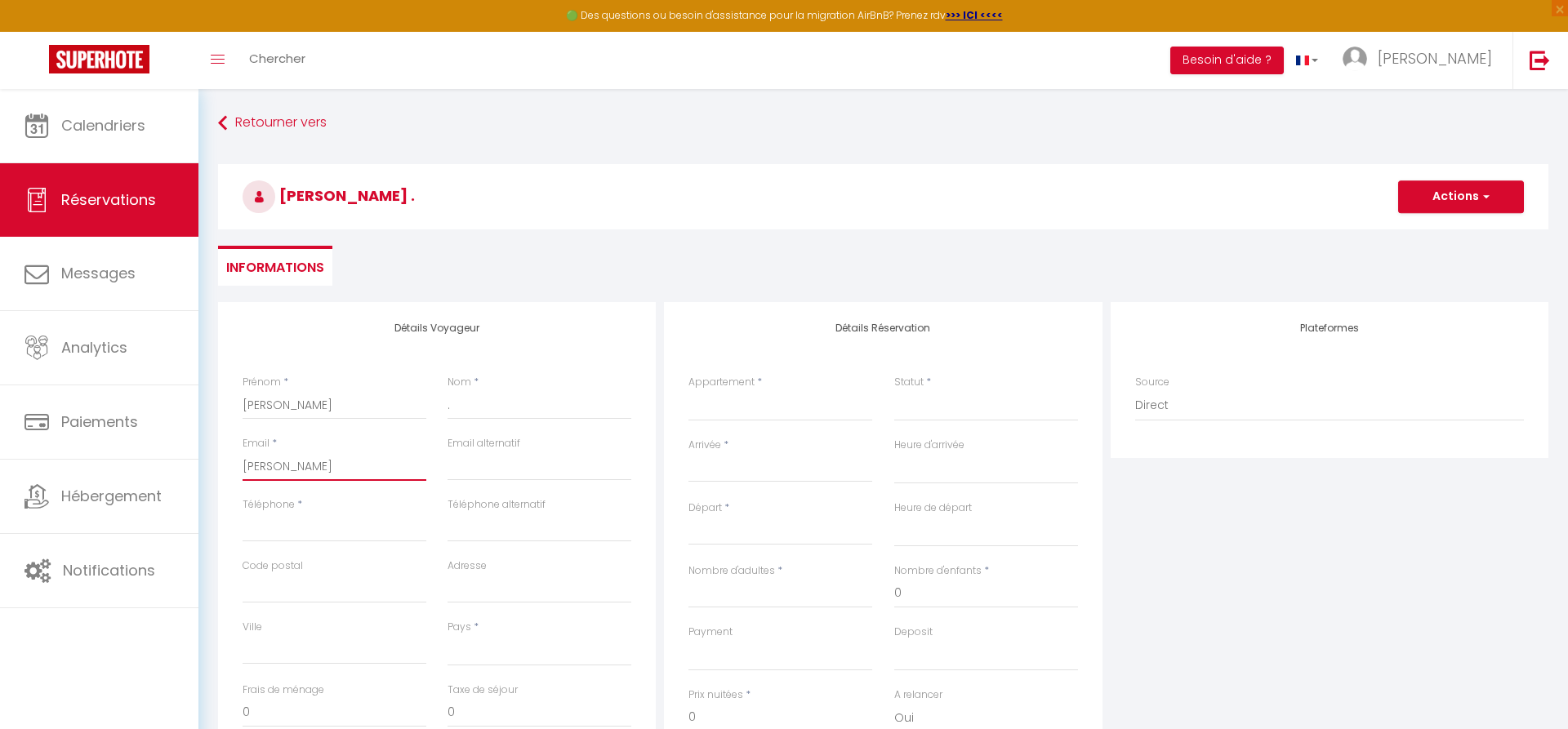
select select
checkbox input "false"
type input "[PERSON_NAME]."
select select
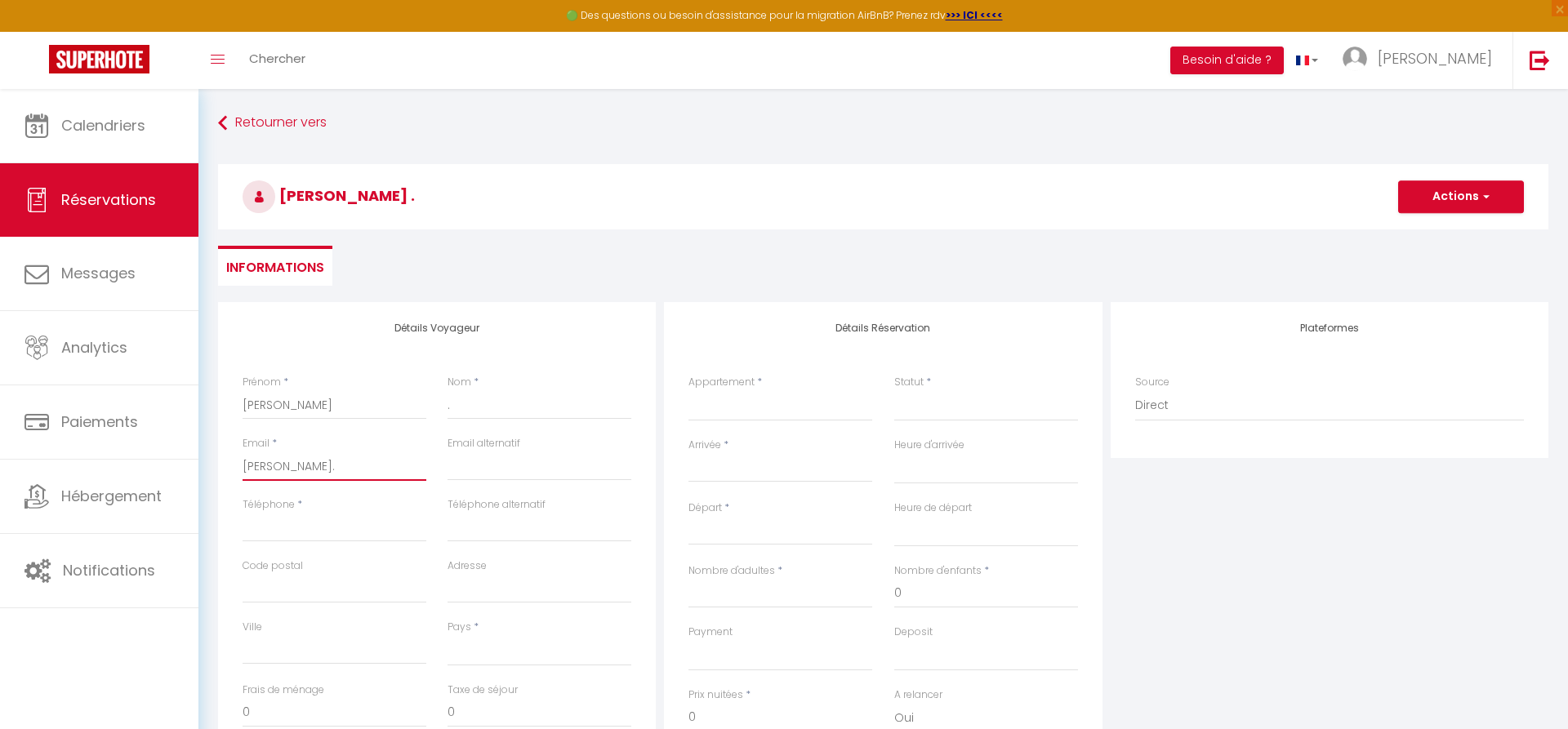
select select
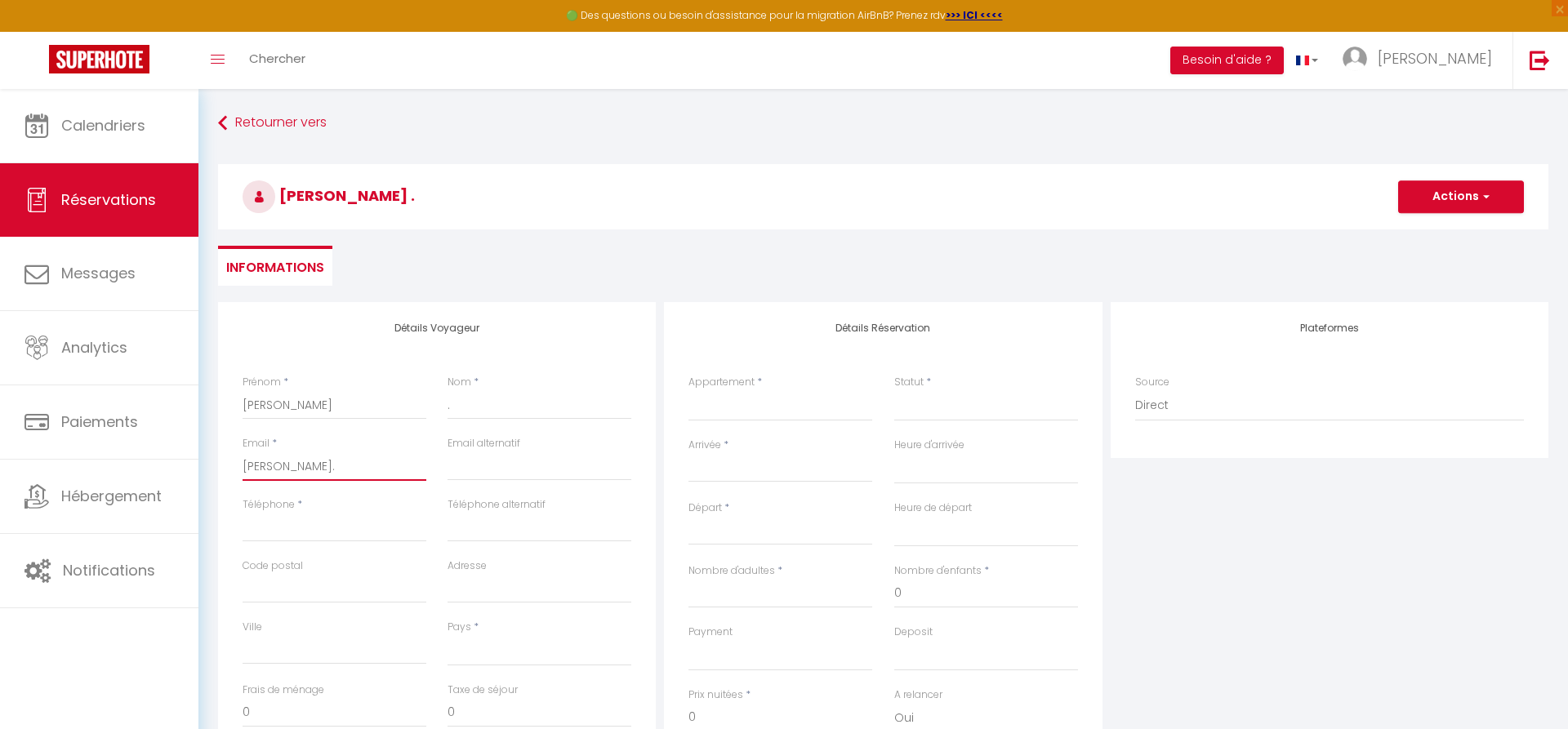
checkbox input "false"
type input "[PERSON_NAME].b"
select select
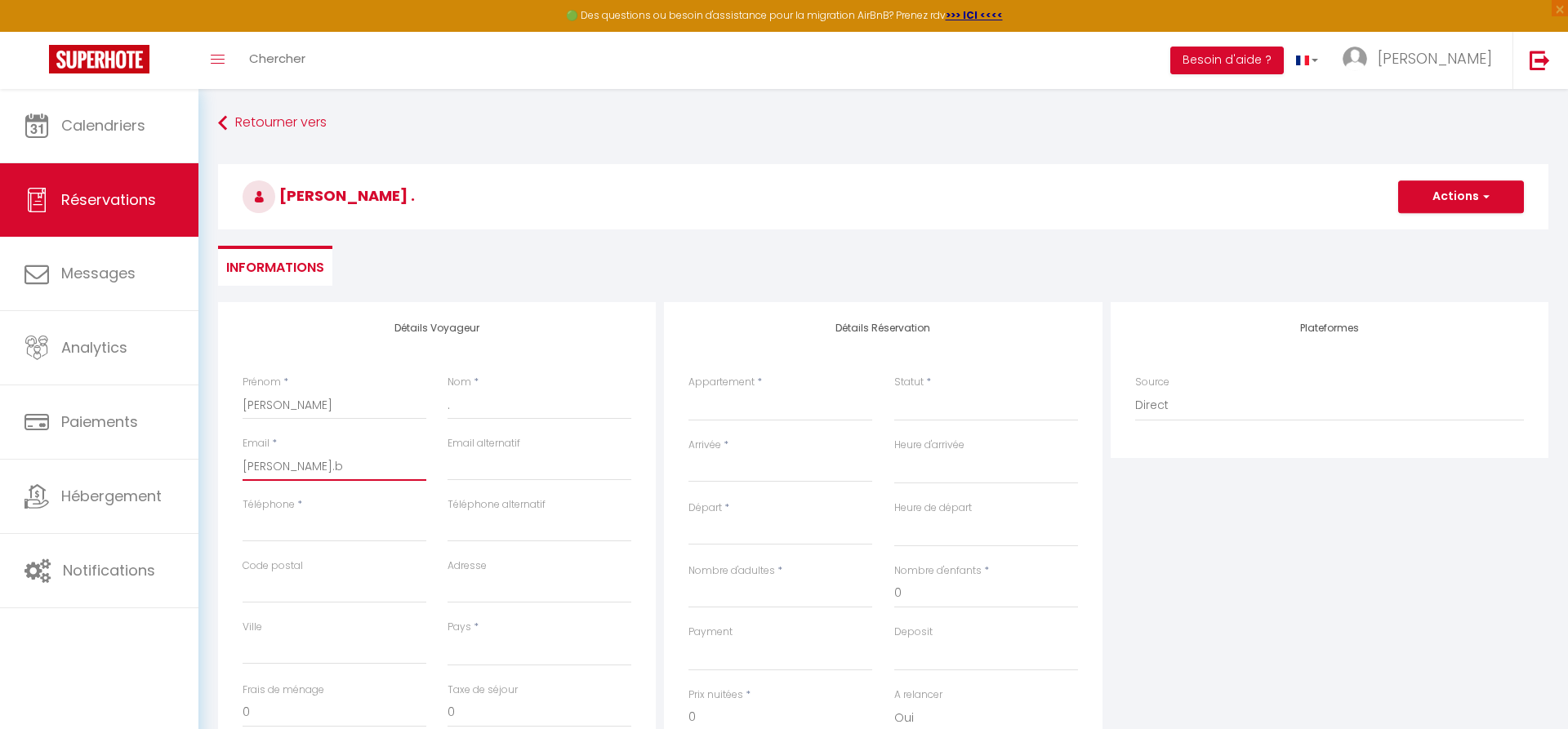
select select
checkbox input "false"
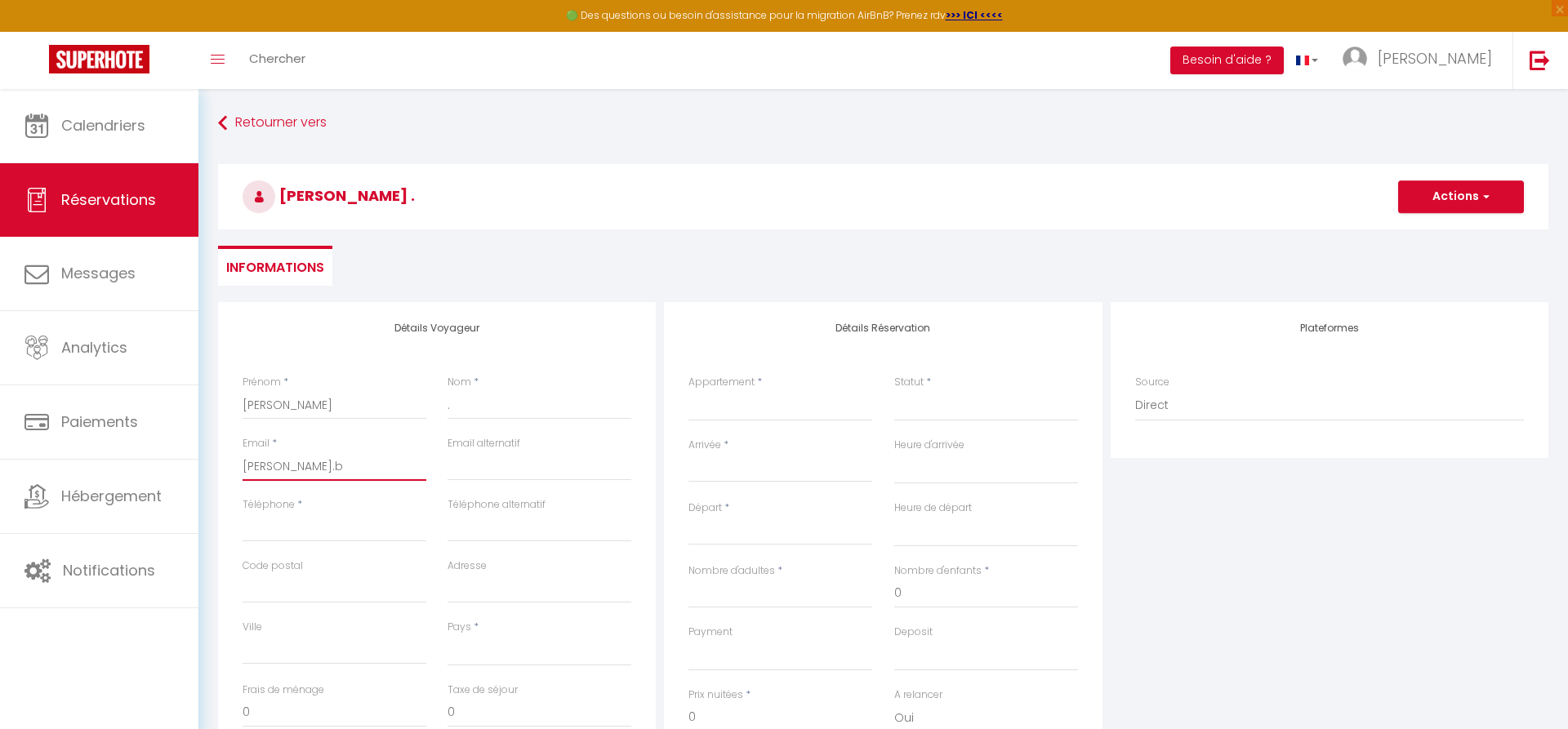
type input "[PERSON_NAME].bu"
select select
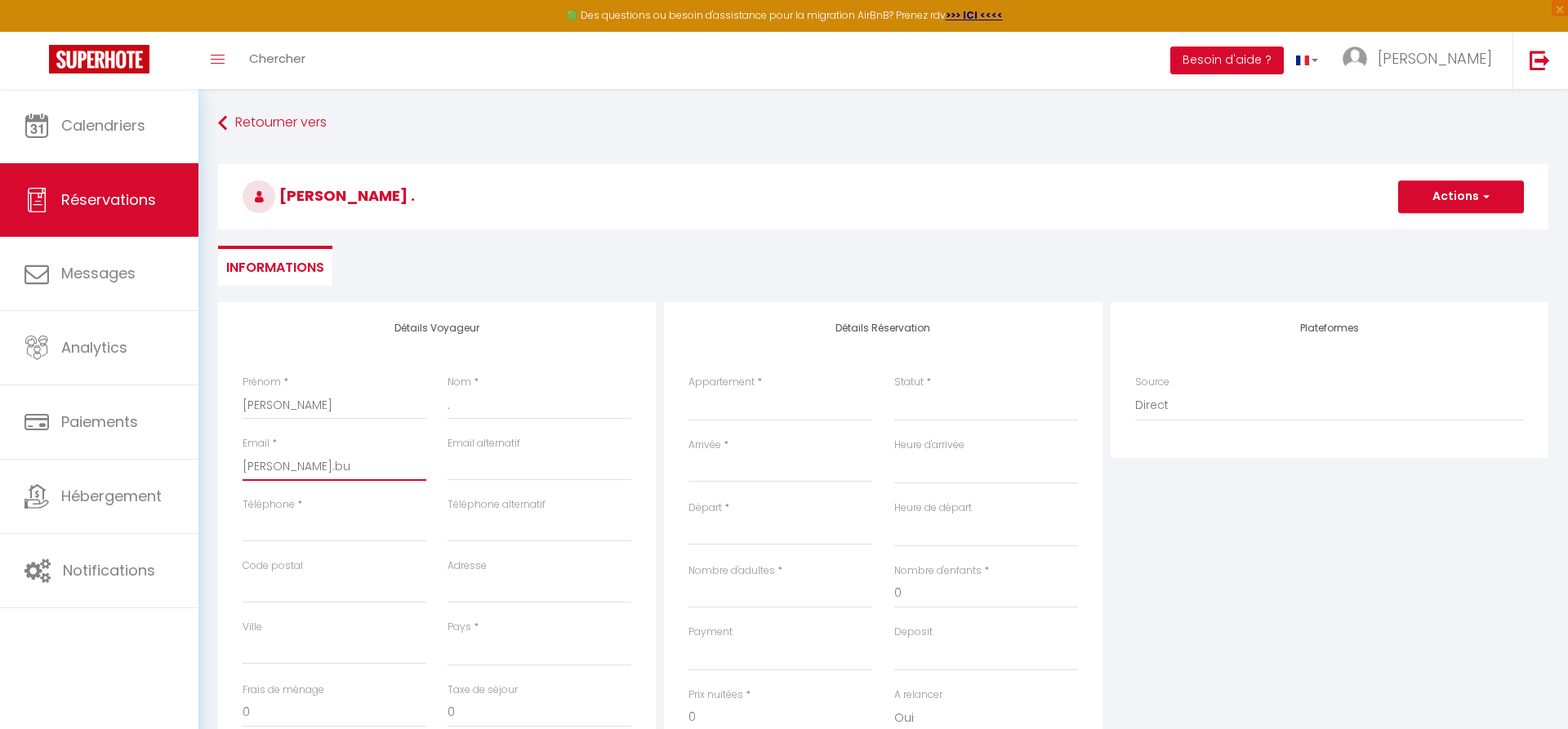
select select
checkbox input "false"
type input "[PERSON_NAME].but"
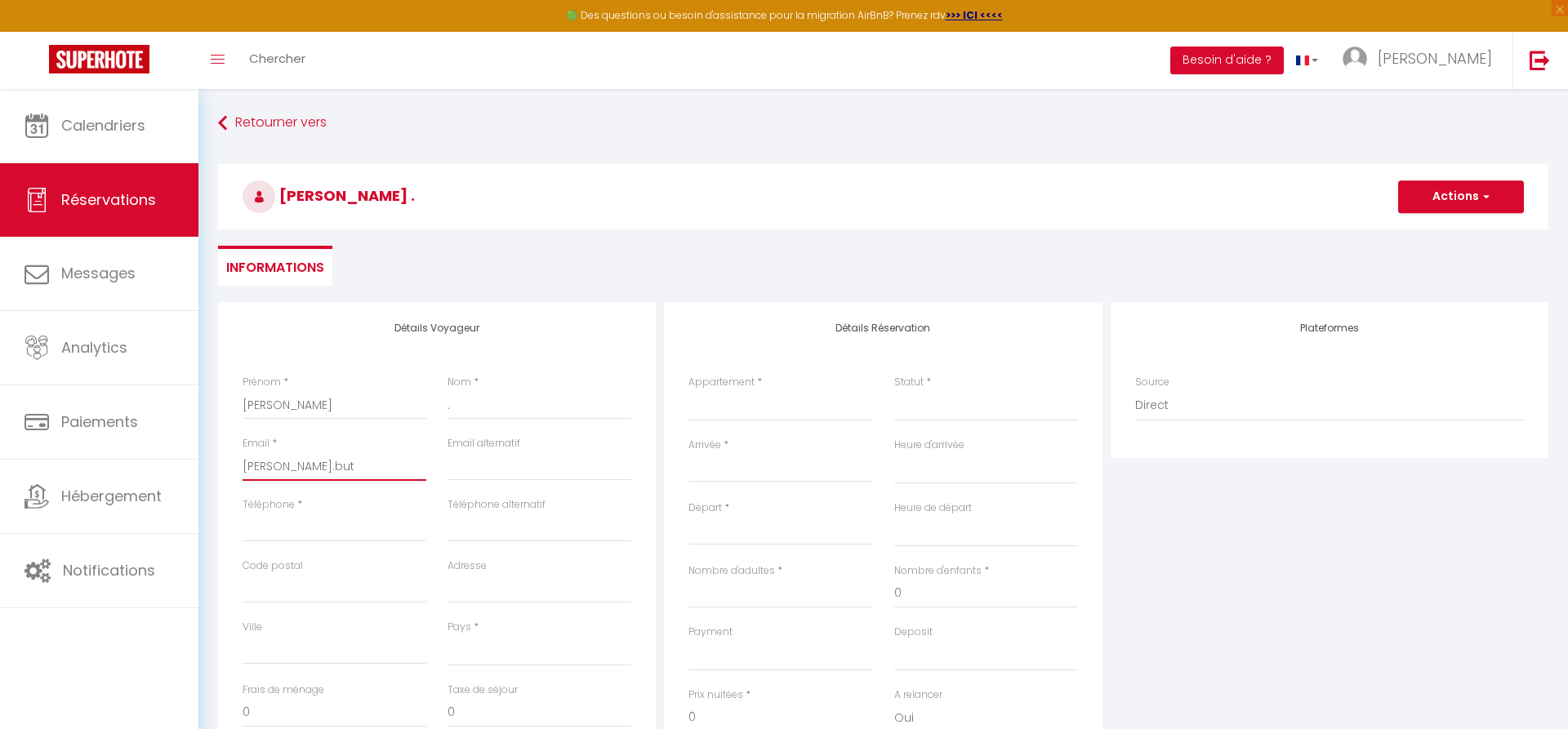
select select
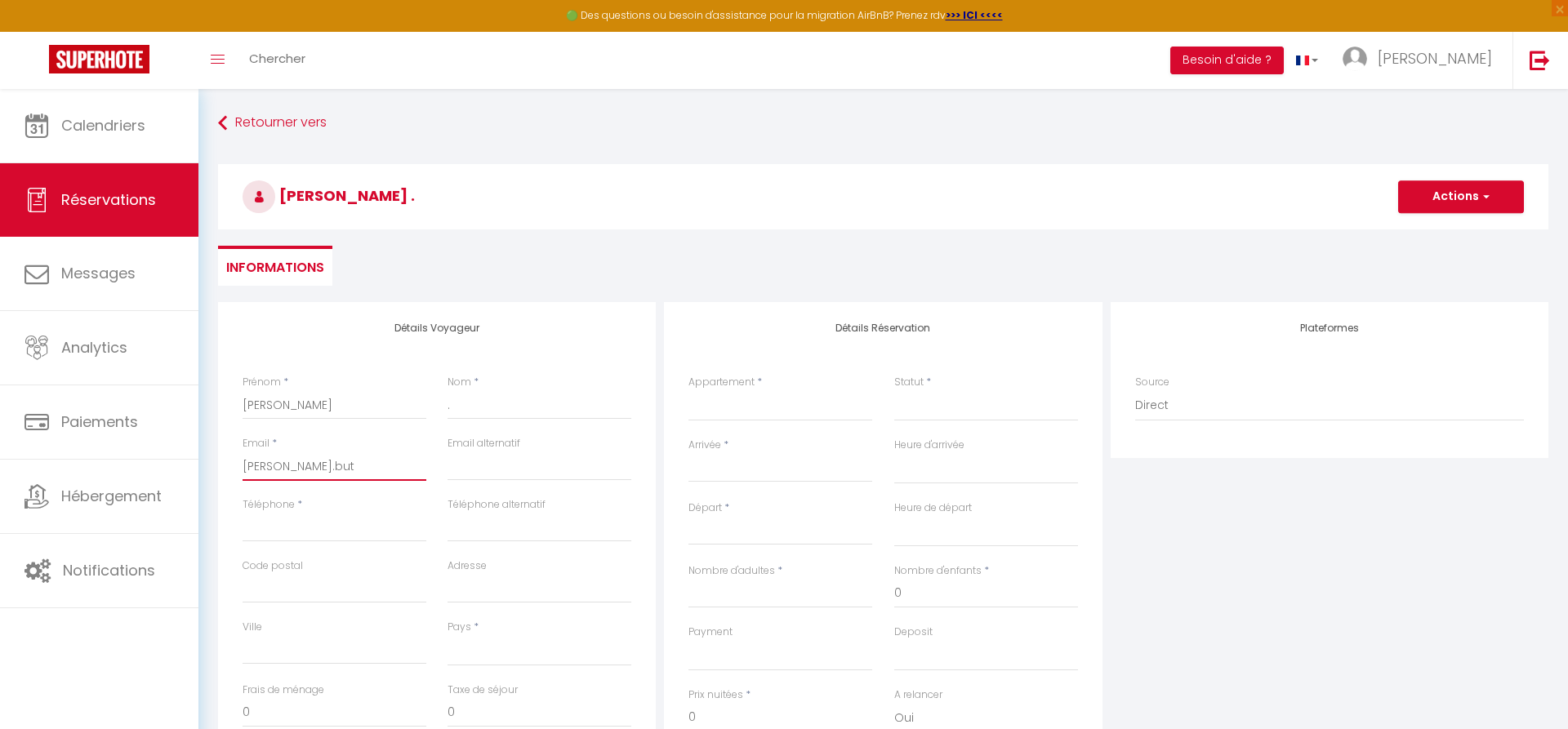
select select
checkbox input "false"
type input "[PERSON_NAME].butt"
select select
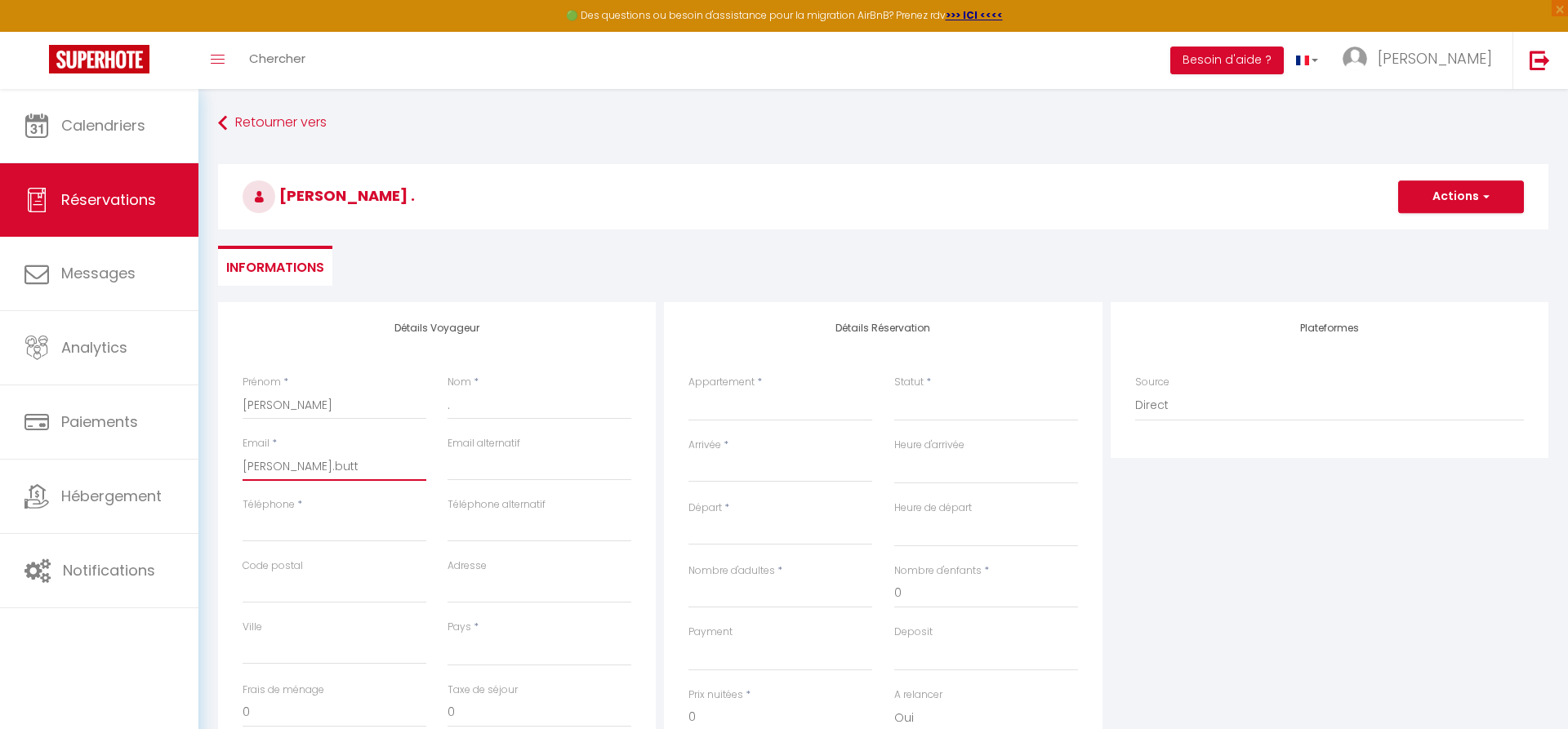
select select
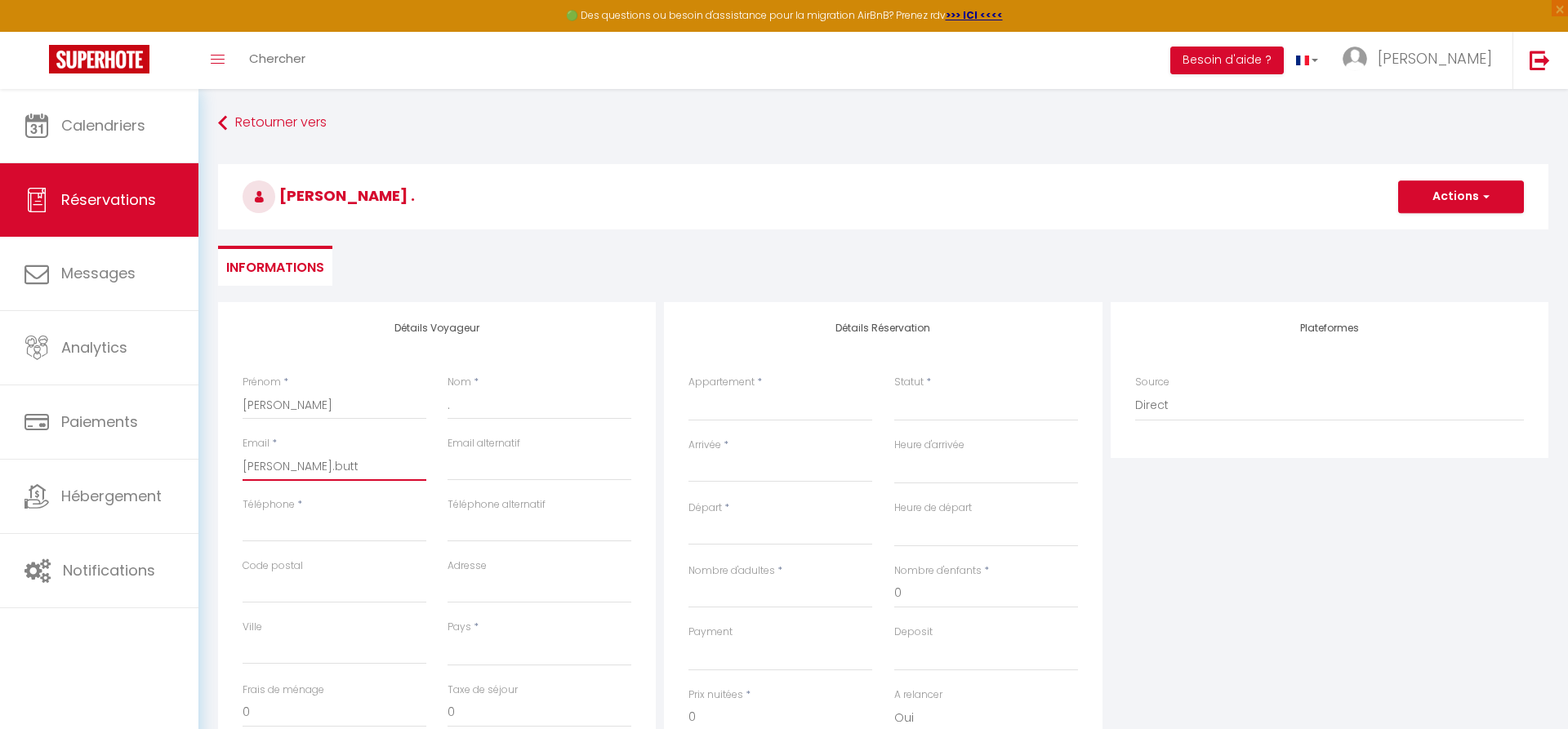
select select
checkbox input "false"
type input "[PERSON_NAME].butti"
select select
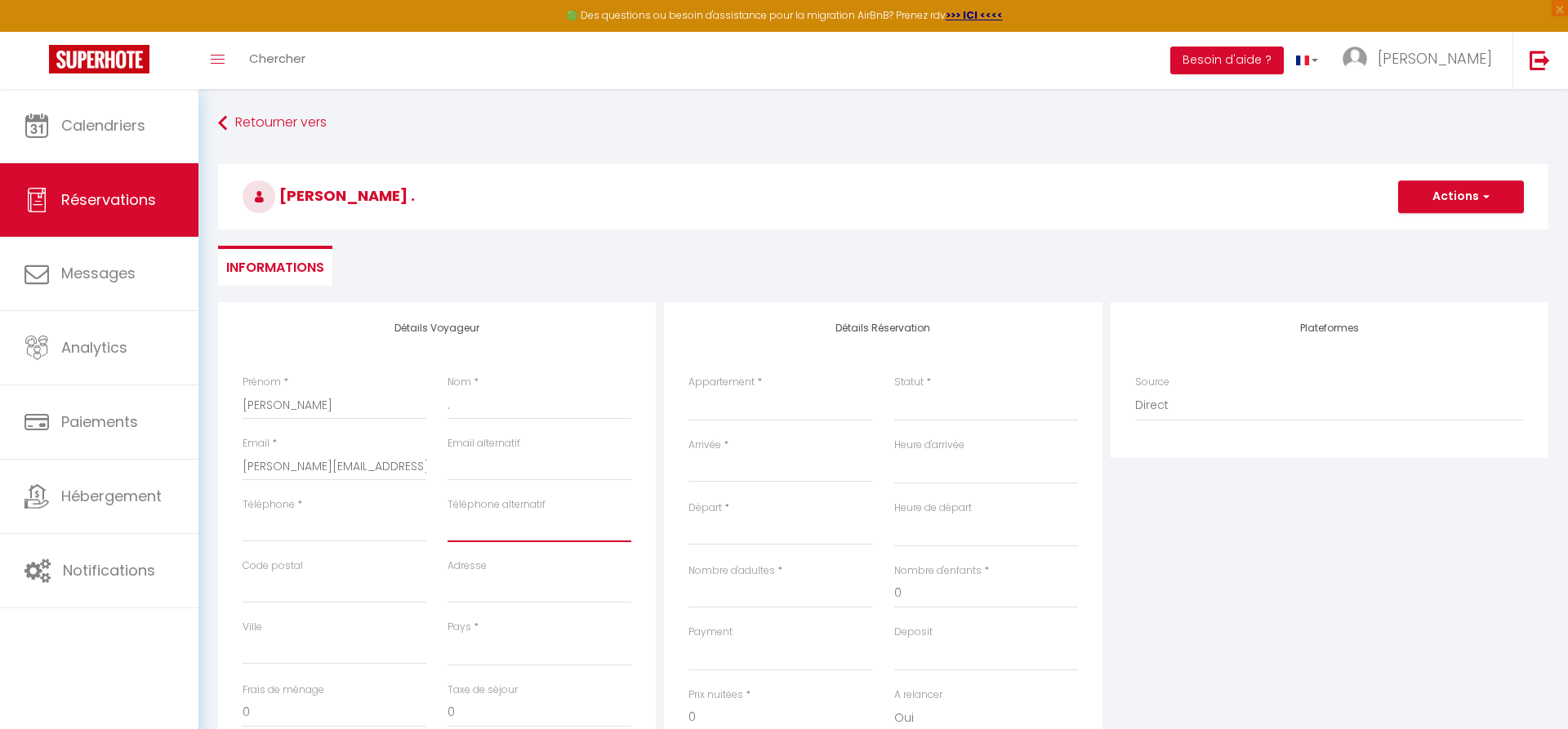
click at [586, 526] on input "Téléphone alternatif" at bounding box center [539, 527] width 184 height 29
click at [322, 527] on input "Téléphone" at bounding box center [335, 527] width 184 height 29
click at [331, 584] on input "Code postal" at bounding box center [335, 589] width 184 height 29
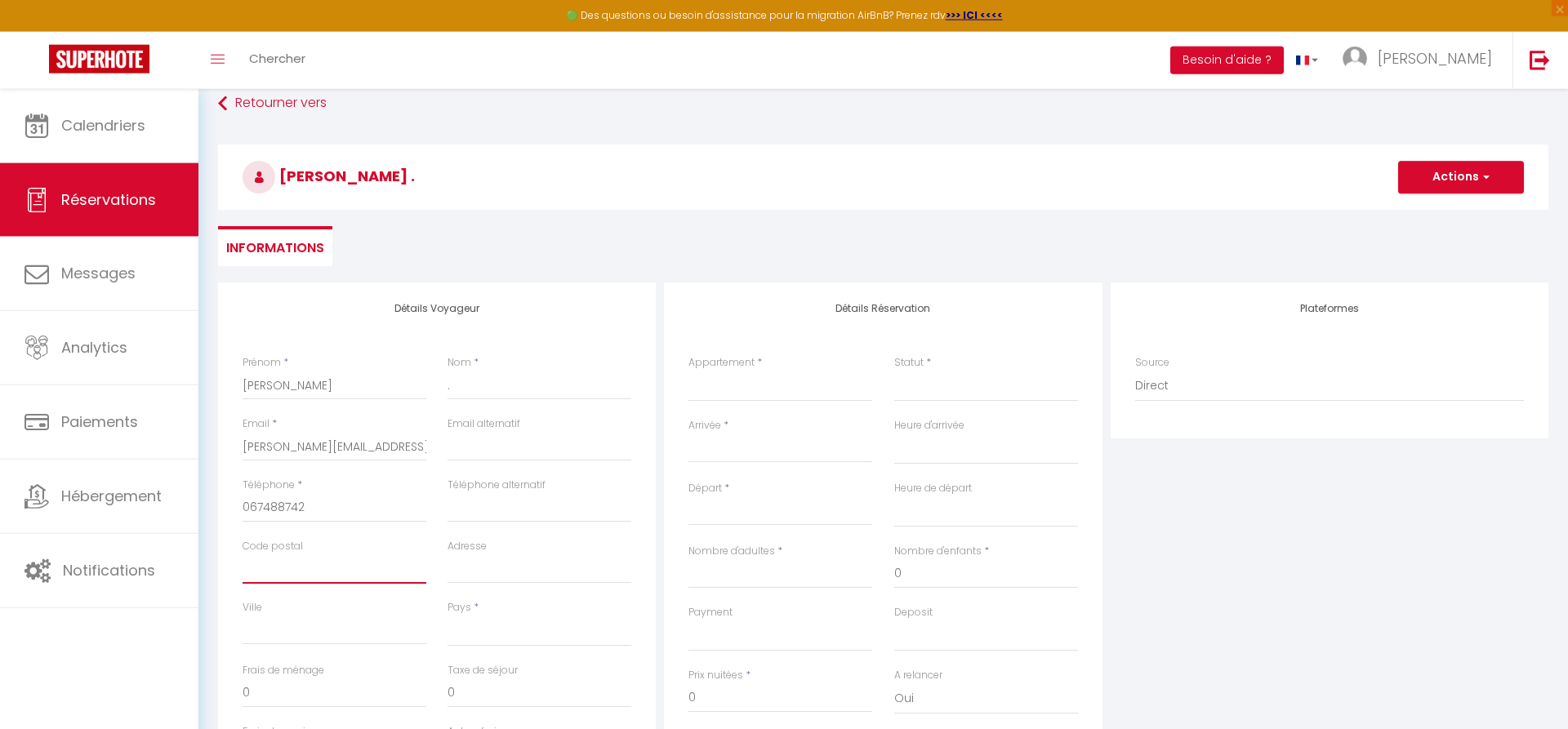
scroll to position [20, 0]
click at [615, 315] on div "Détails Voyageur Prénom * [PERSON_NAME] * . Email * [PERSON_NAME][EMAIL_ADDRESS…" at bounding box center [436, 573] width 438 height 584
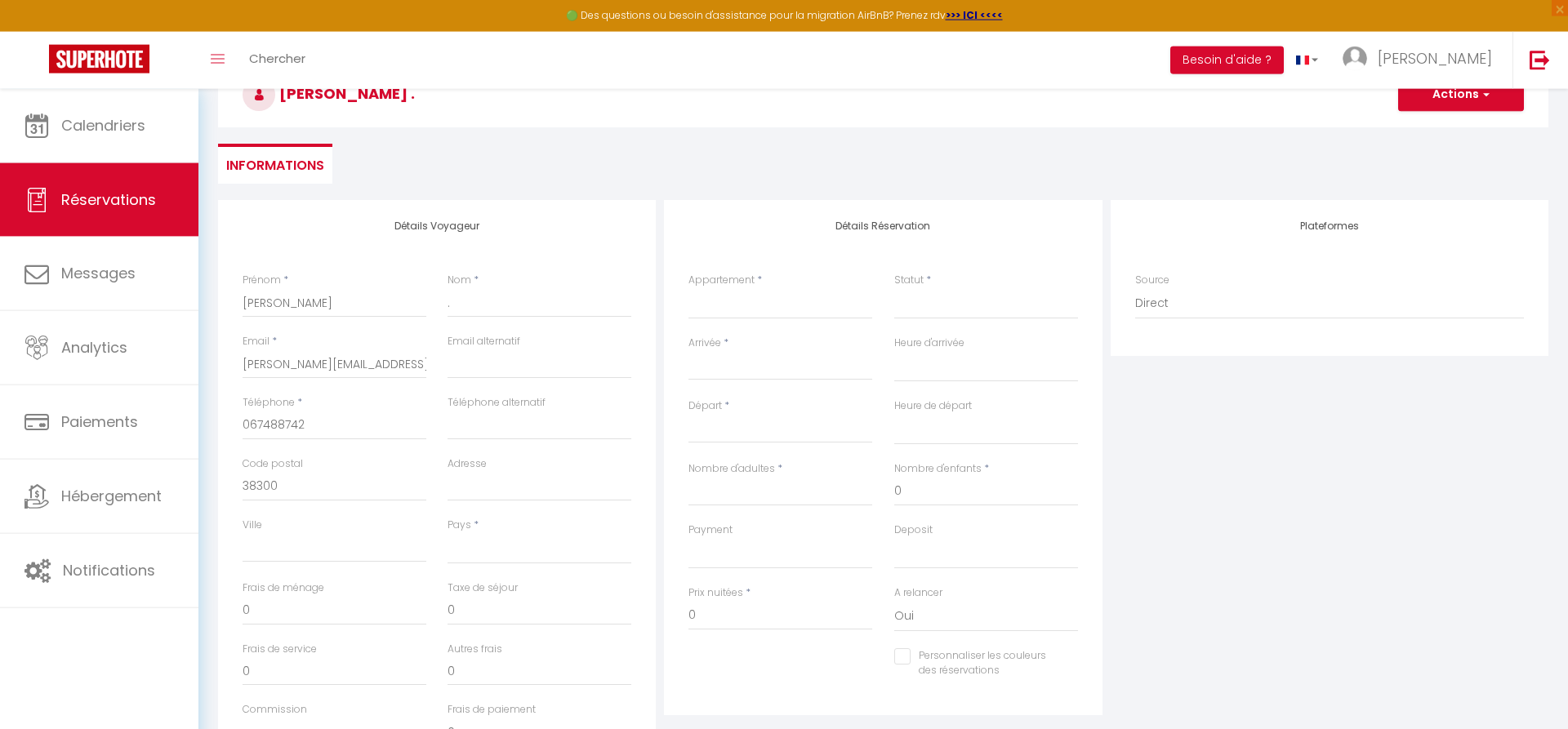
scroll to position [103, 0]
drag, startPoint x: 687, startPoint y: 308, endPoint x: 701, endPoint y: 309, distance: 14.0
click at [688, 308] on div "Appartement * Studio le Cosy Studio le Lagoon Studio duplex [GEOGRAPHIC_DATA]" at bounding box center [780, 303] width 205 height 63
click option "Studio le Cosy" at bounding box center [0, 0] width 0 height 0
click at [730, 357] on input "Arrivée" at bounding box center [780, 366] width 184 height 21
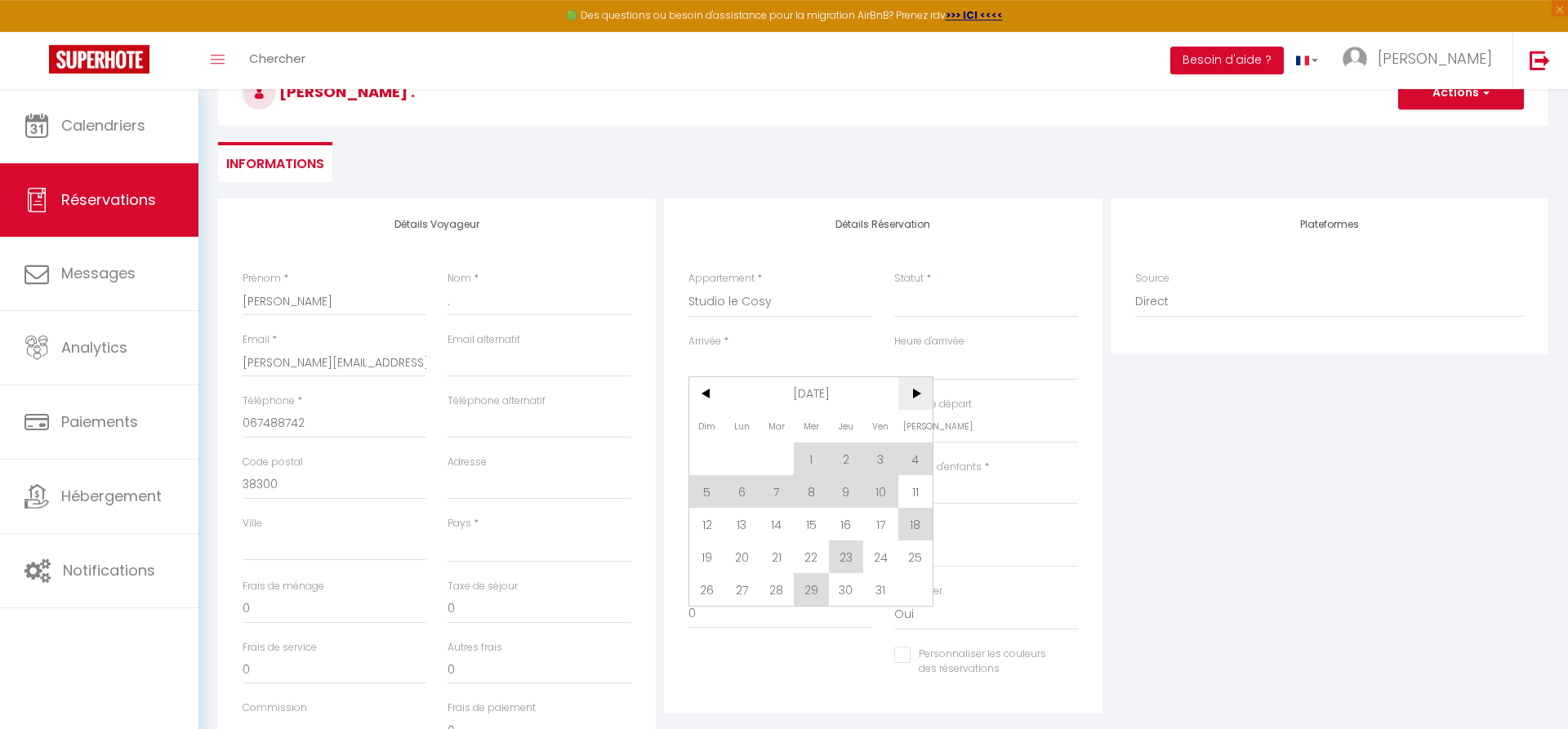
click at [920, 401] on span ">" at bounding box center [916, 394] width 35 height 33
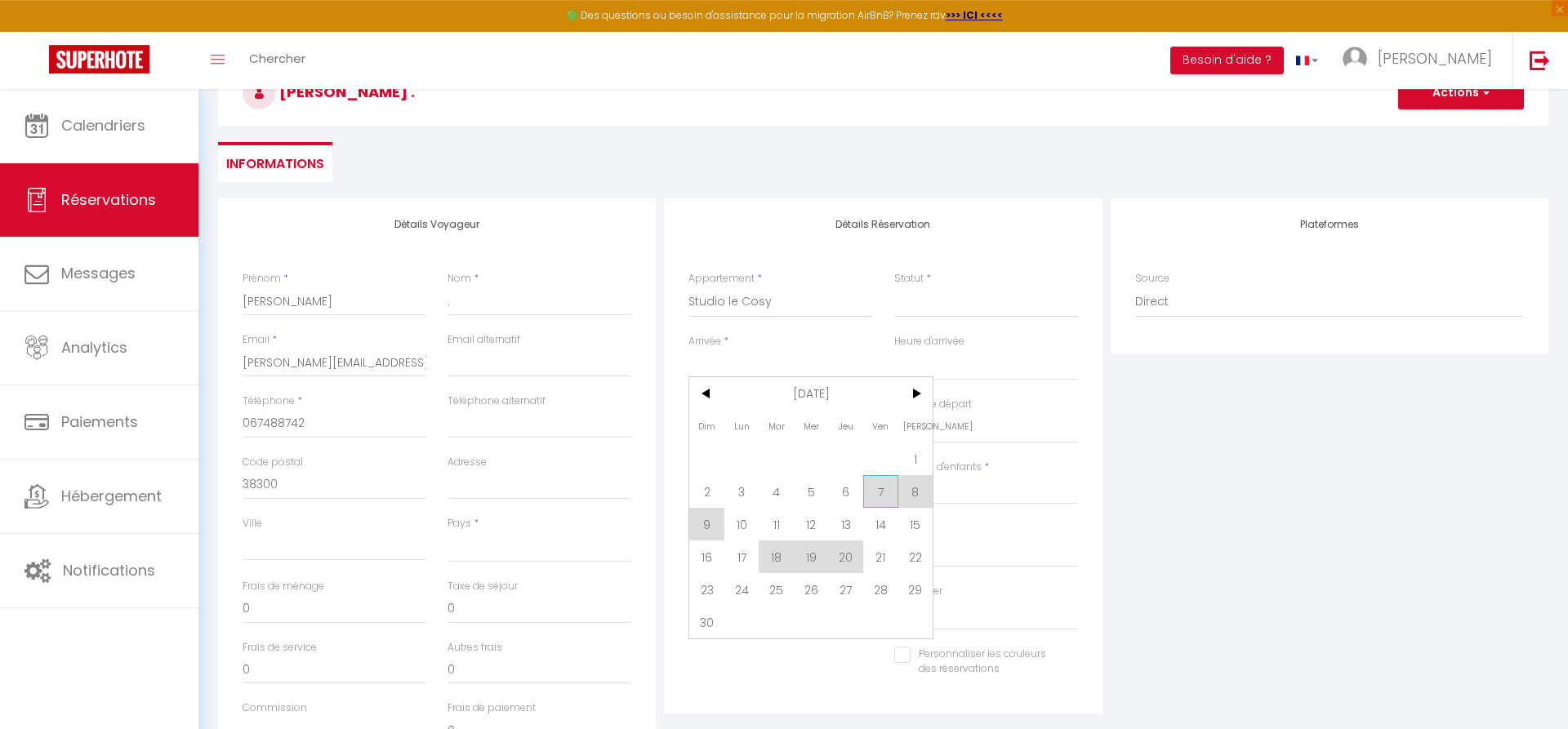
click at [883, 495] on span "7" at bounding box center [881, 491] width 35 height 33
click at [883, 498] on div "Nombre d'adultes *" at bounding box center [780, 490] width 205 height 61
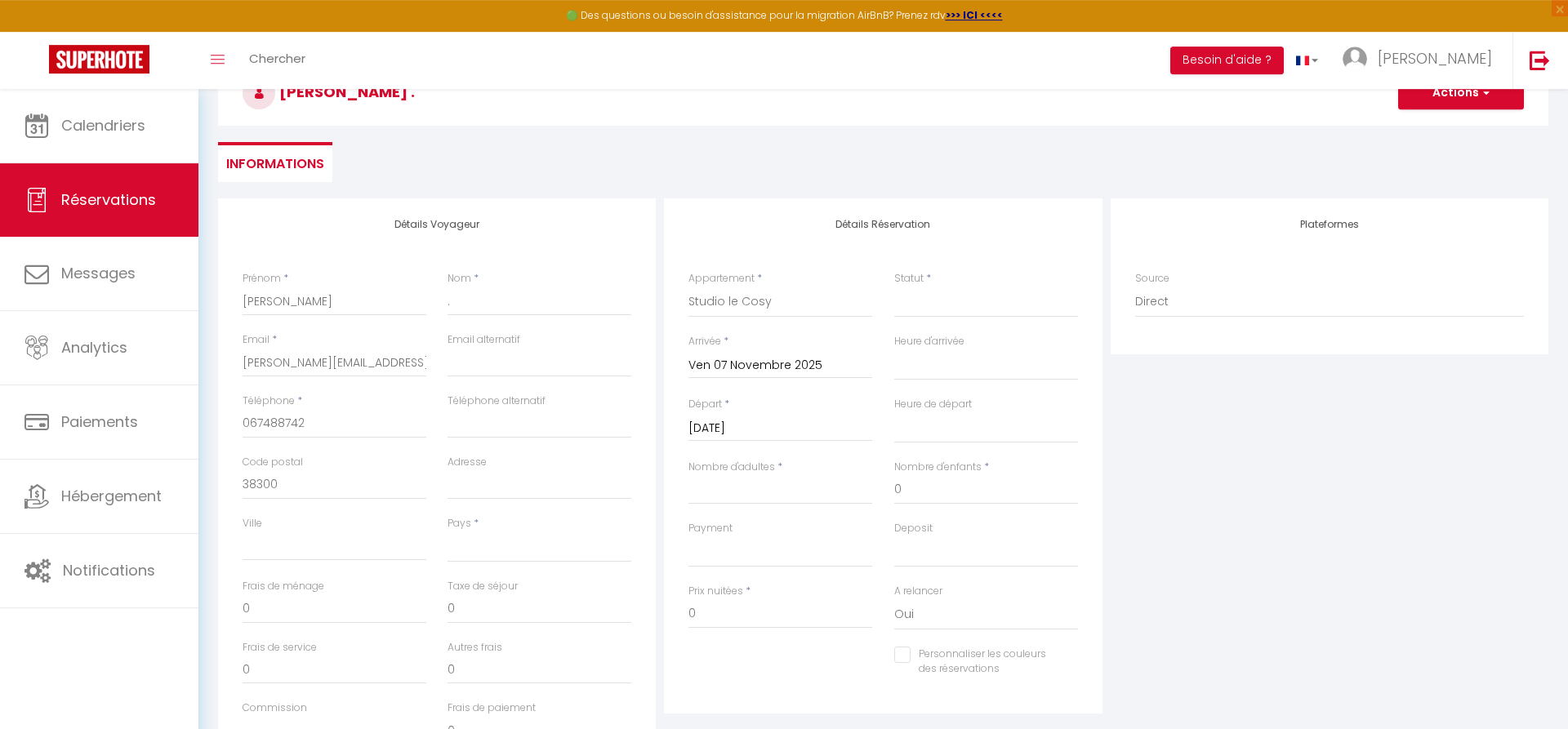
click at [883, 498] on div "Nombre d'adultes *" at bounding box center [780, 490] width 205 height 61
click at [884, 498] on div "Nombre d'enfants * 0" at bounding box center [985, 490] width 205 height 61
click at [787, 430] on input "[DATE]" at bounding box center [780, 428] width 184 height 21
click at [707, 592] on span "9" at bounding box center [707, 586] width 35 height 33
click at [727, 490] on input "Nombre d'adultes" at bounding box center [780, 489] width 184 height 29
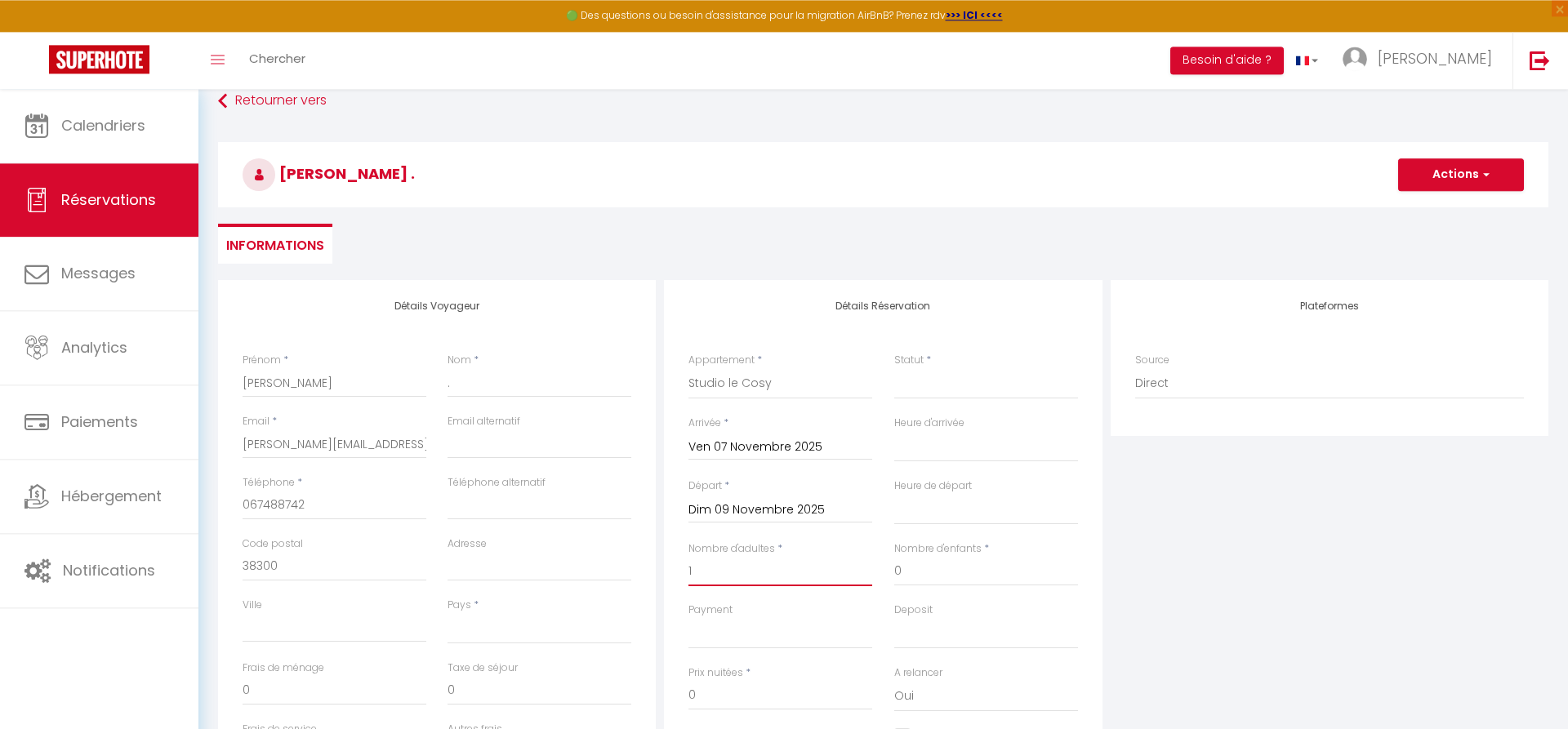
scroll to position [20, 0]
click at [1450, 177] on button "Actions" at bounding box center [1461, 176] width 126 height 33
click at [1434, 211] on link "Enregistrer" at bounding box center [1444, 212] width 129 height 21
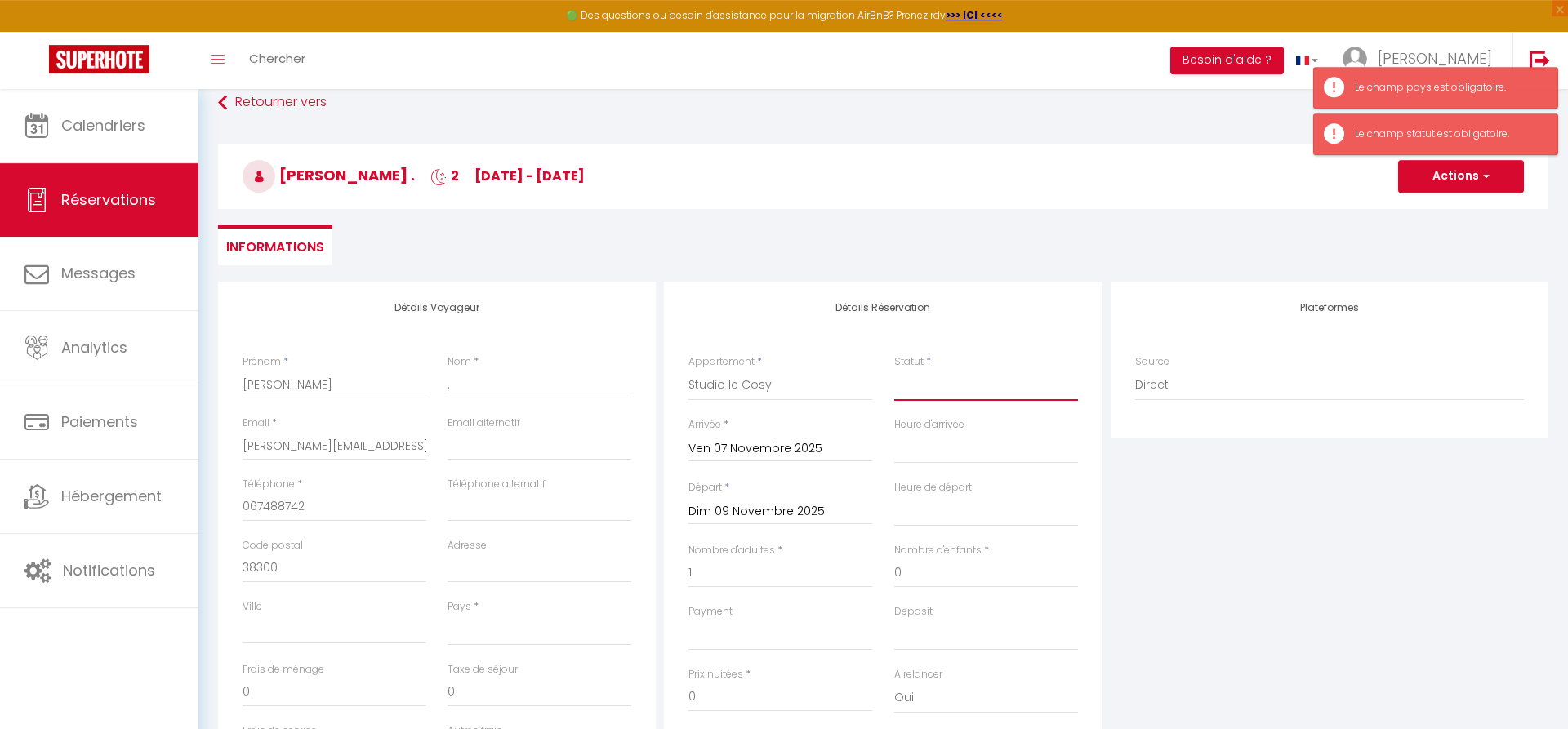
click at [895, 370] on select "Confirmé Non Confirmé [PERSON_NAME] par le voyageur No Show Request" at bounding box center [986, 385] width 184 height 31
click option "Confirmé" at bounding box center [0, 0] width 0 height 0
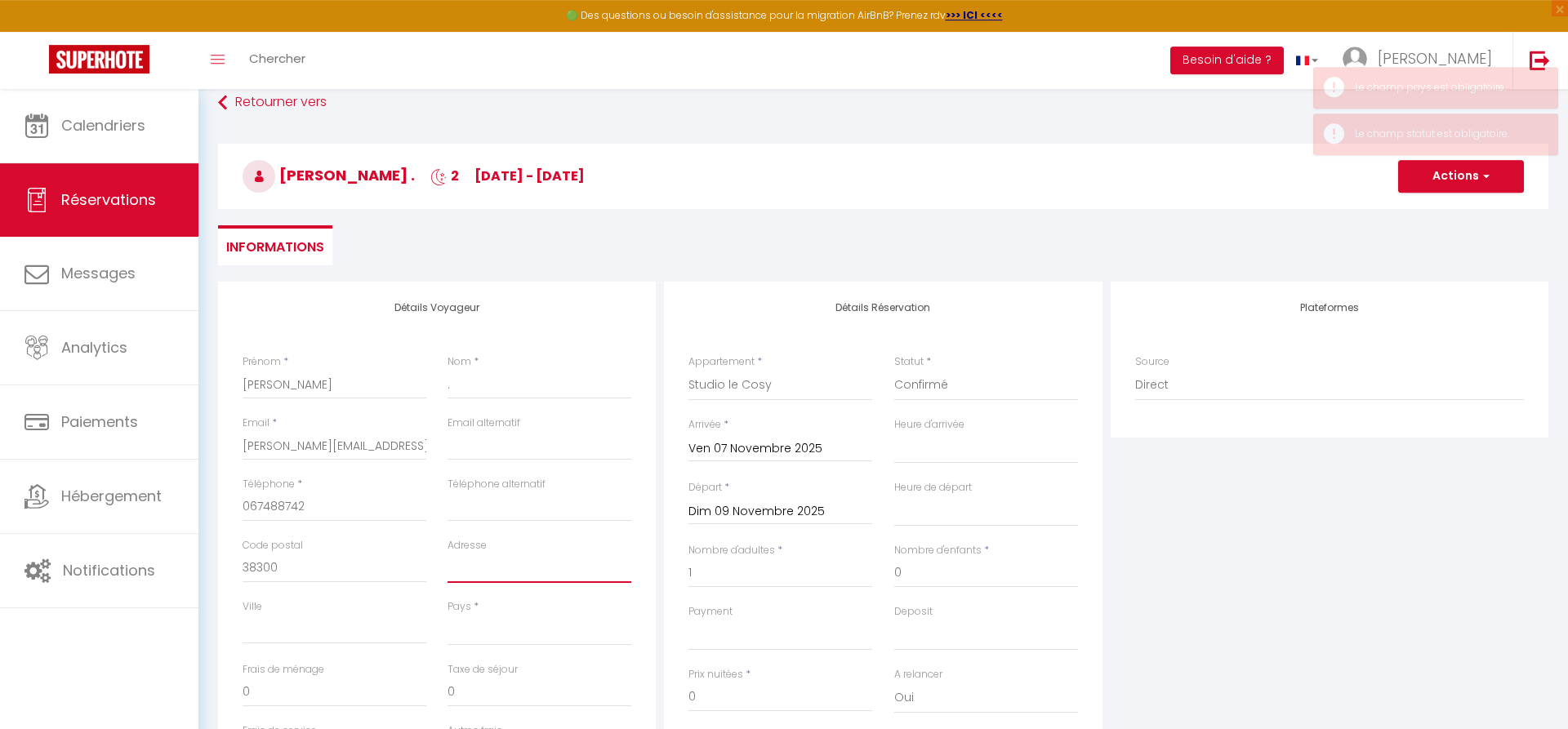
click at [477, 572] on input "Adresse" at bounding box center [539, 568] width 184 height 29
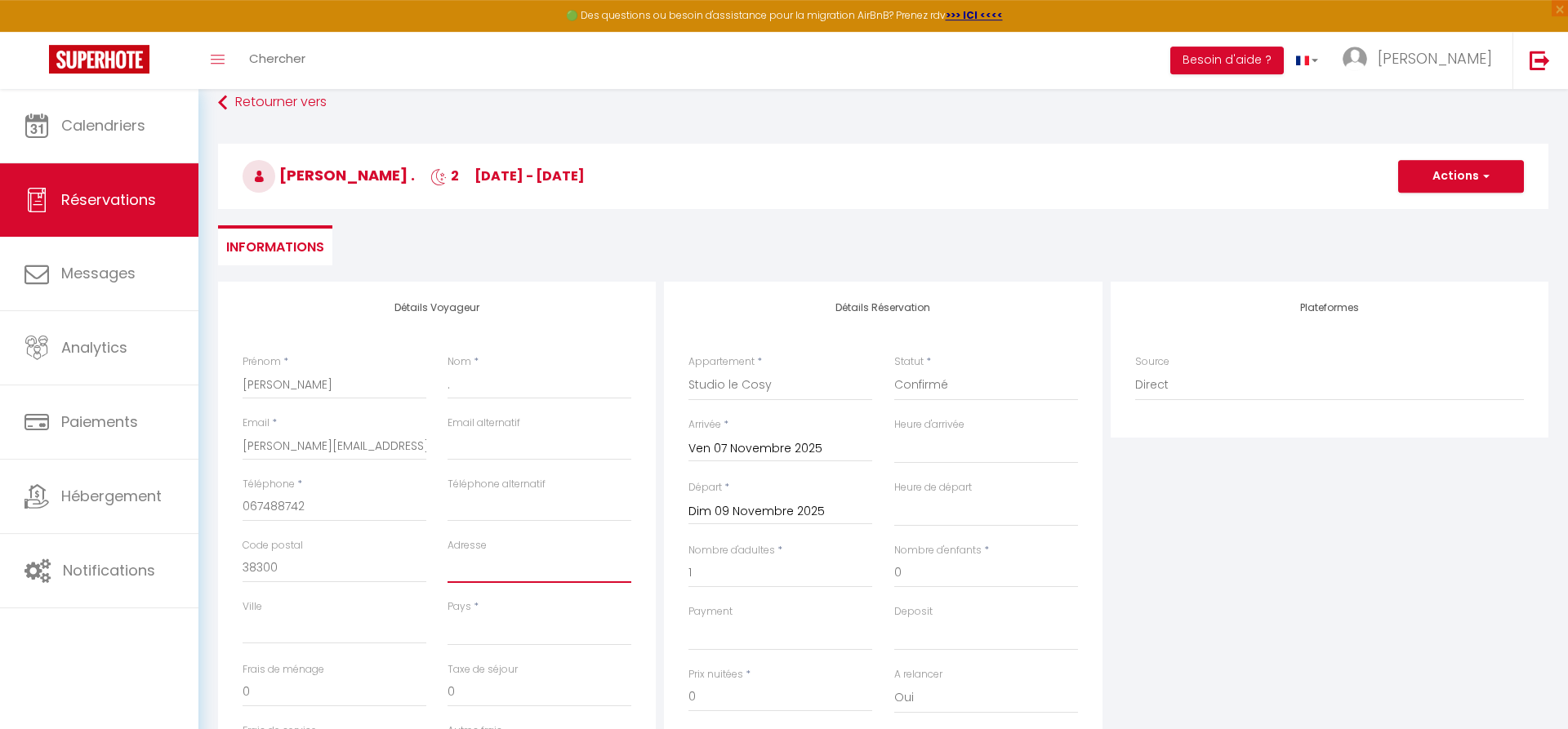
click at [482, 568] on input "Adresse" at bounding box center [539, 568] width 184 height 29
click at [377, 659] on div "[PERSON_NAME] JALLIEU" at bounding box center [335, 631] width 205 height 63
click at [737, 580] on input "1" at bounding box center [780, 573] width 184 height 29
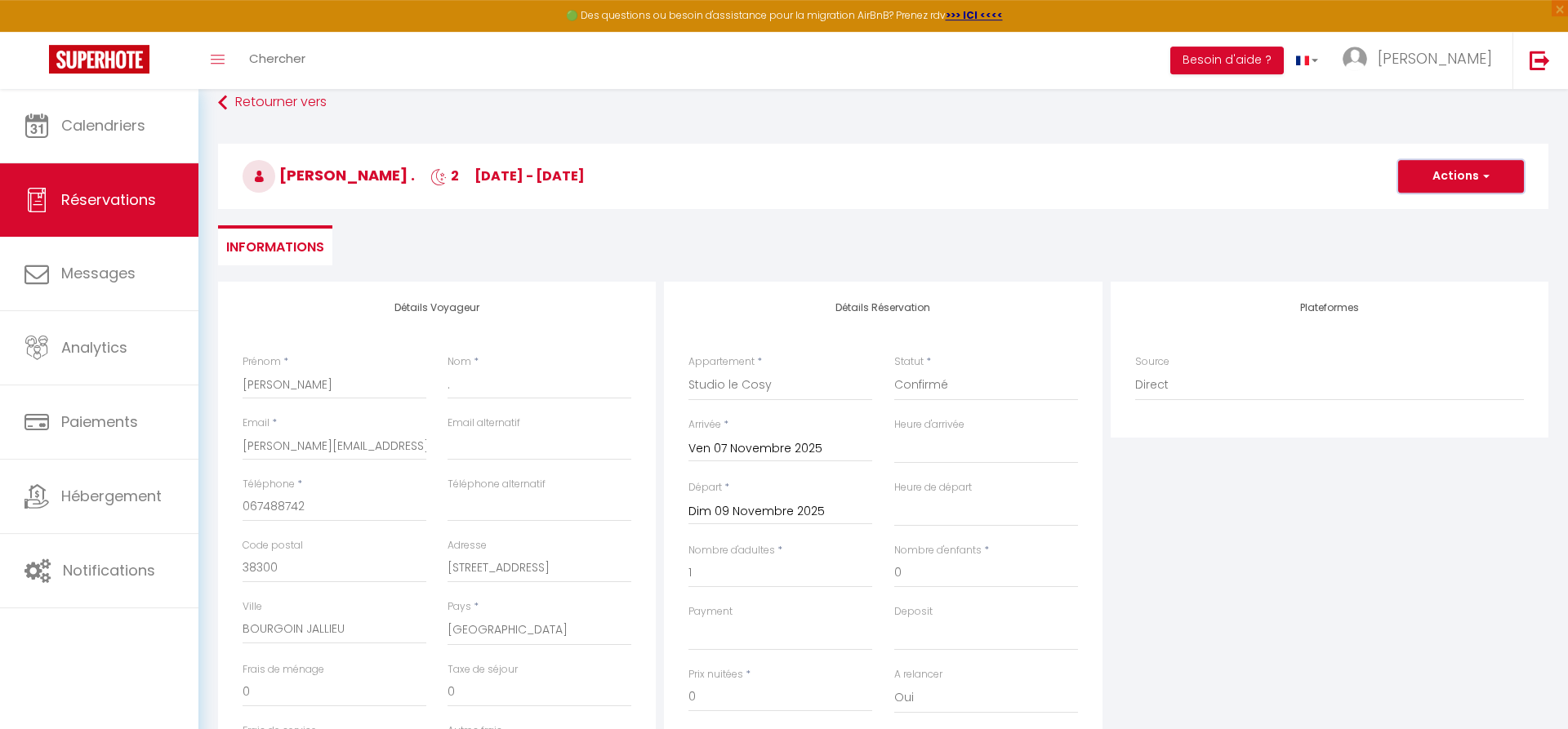
click at [1468, 172] on button "Actions" at bounding box center [1461, 176] width 126 height 33
click at [1423, 211] on link "Enregistrer" at bounding box center [1444, 212] width 129 height 21
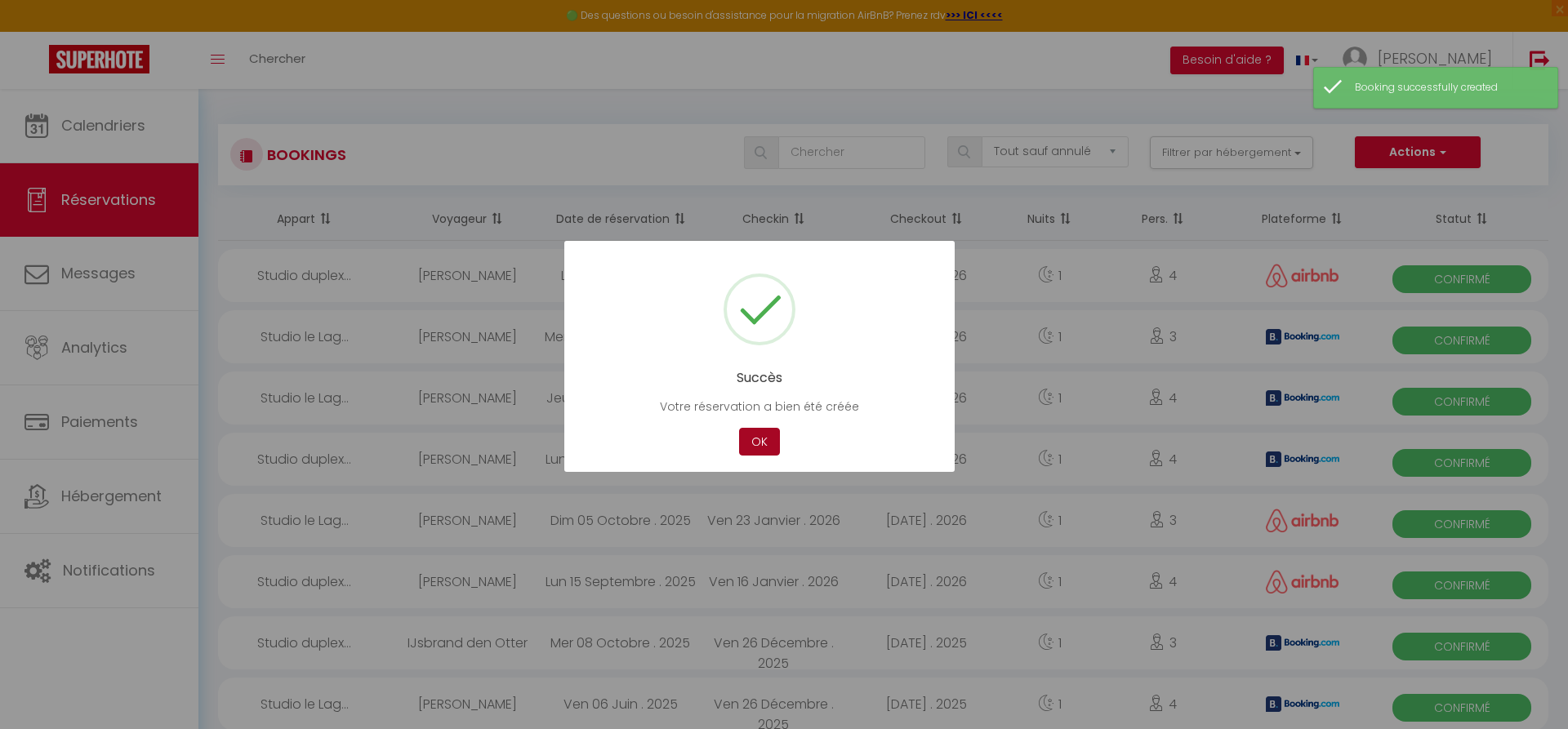
click at [763, 445] on button "OK" at bounding box center [759, 442] width 41 height 29
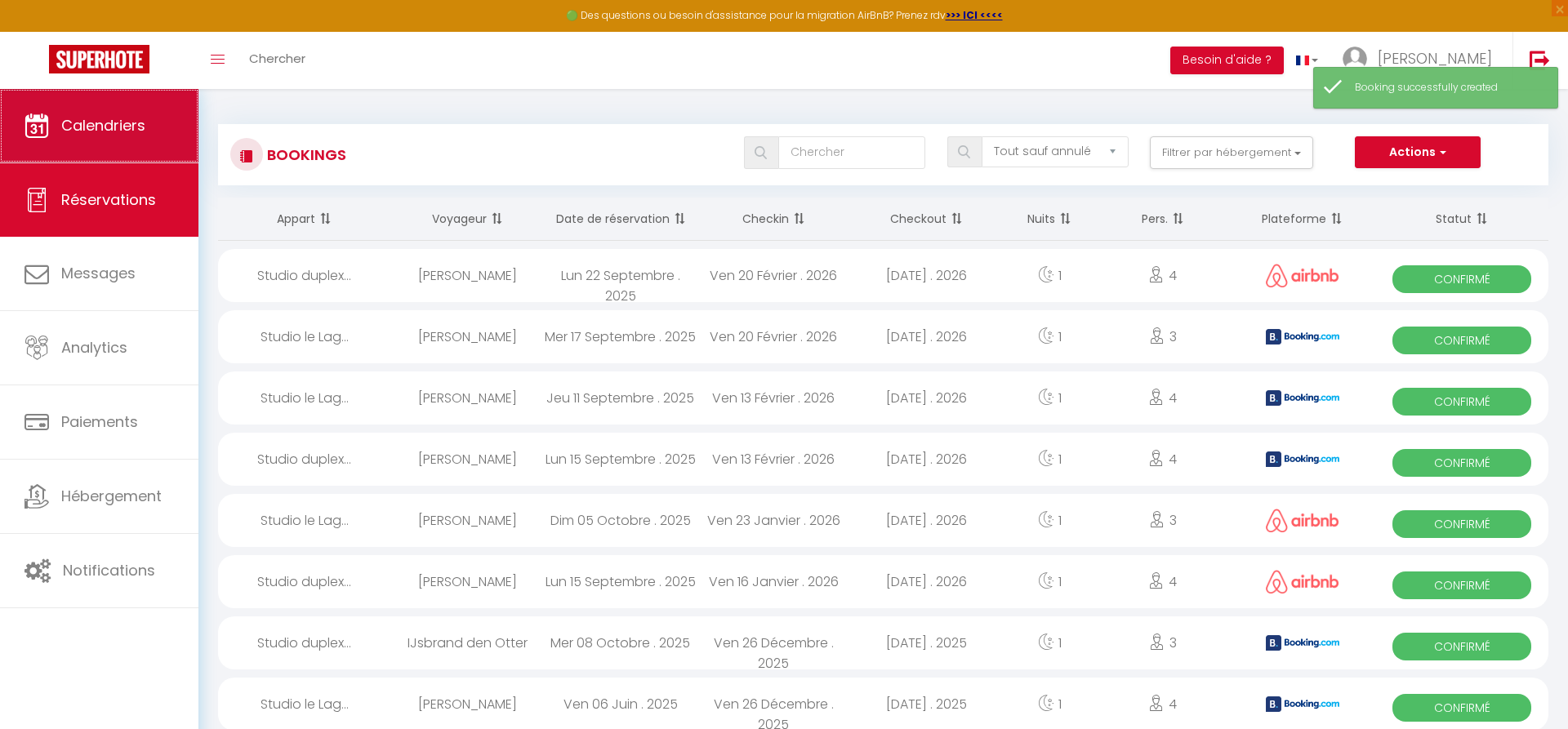
click at [157, 140] on link "Calendriers" at bounding box center [99, 125] width 198 height 73
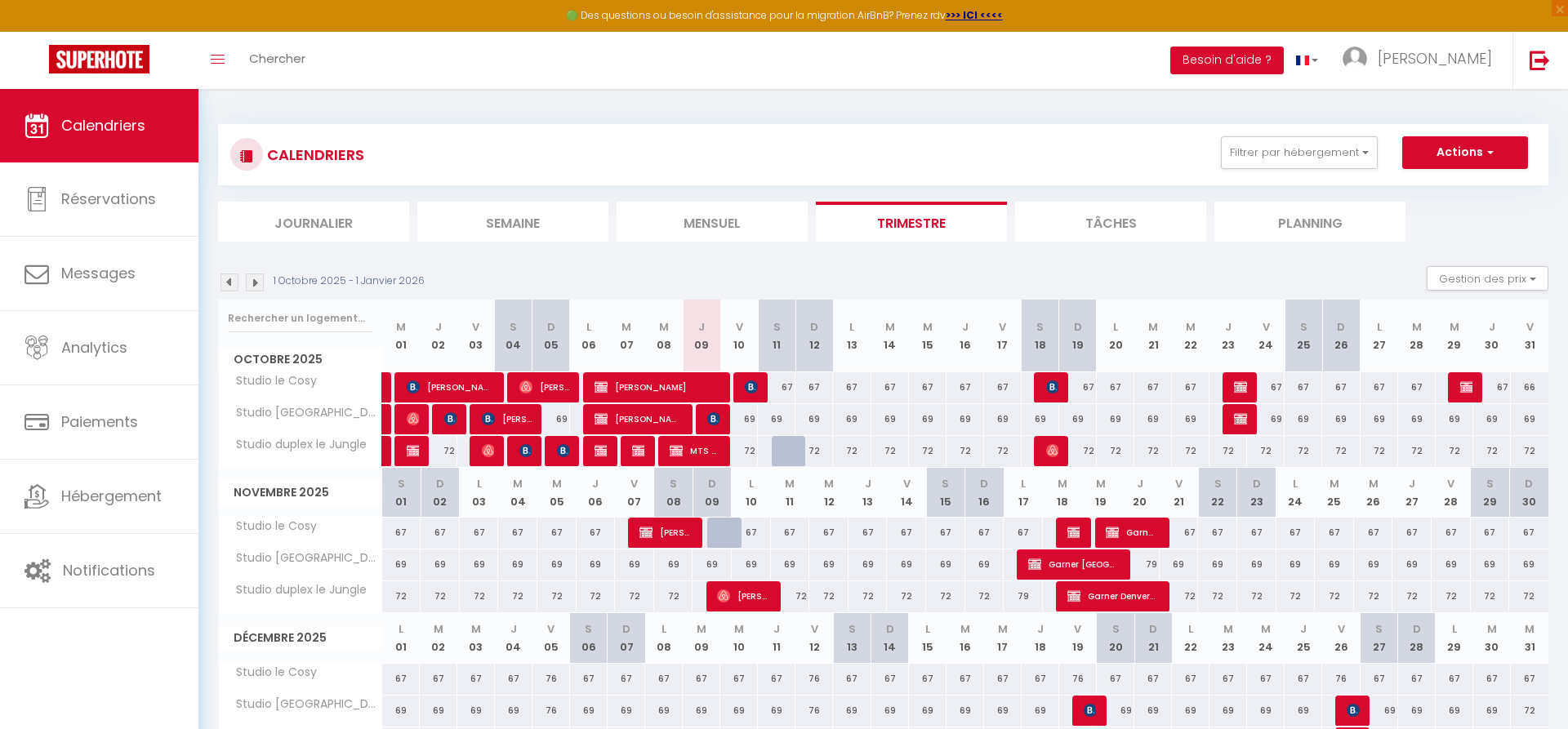
click at [684, 534] on span "[PERSON_NAME] ." at bounding box center [664, 532] width 50 height 31
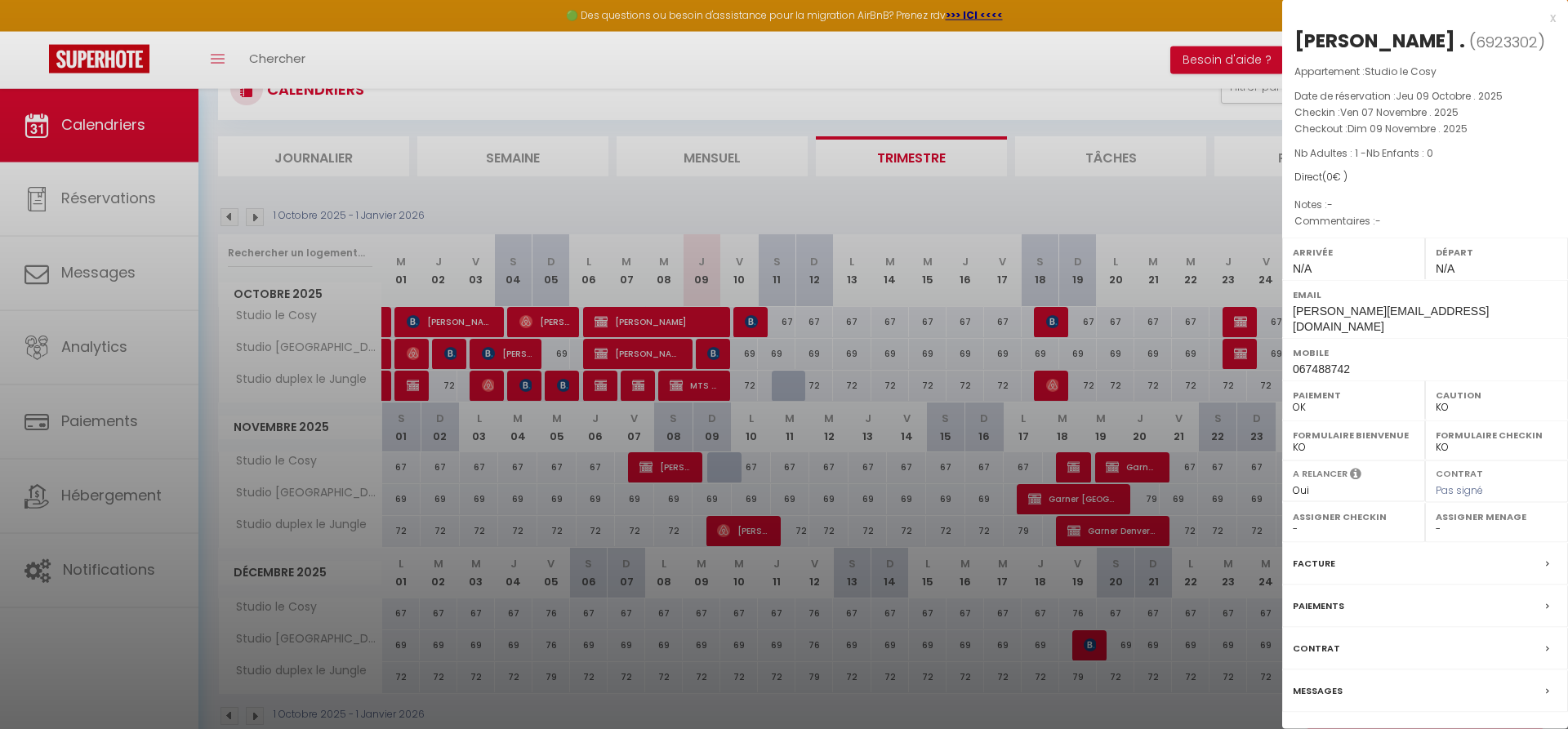
scroll to position [98, 0]
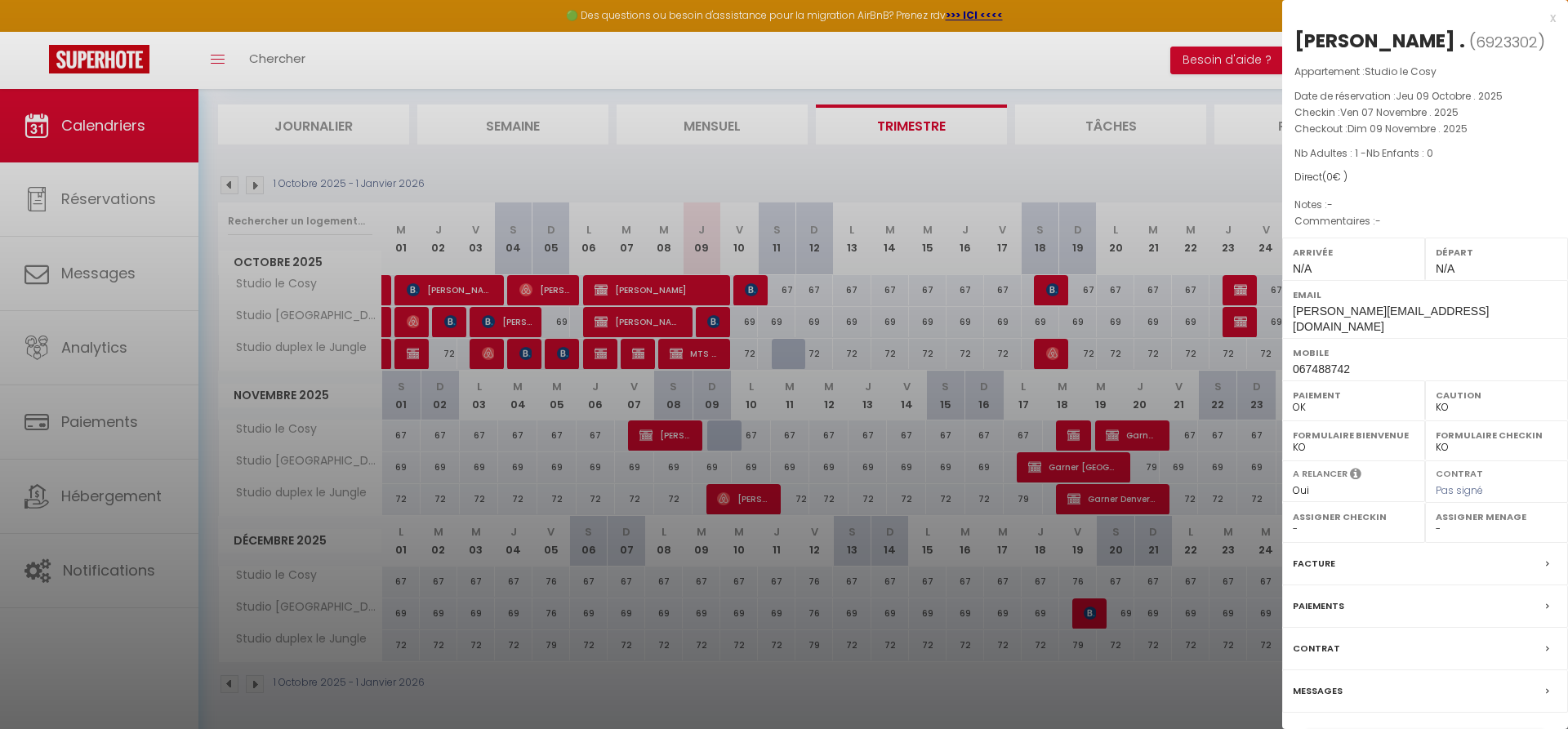
click at [1357, 729] on link "Détails de la réservation" at bounding box center [1425, 740] width 235 height 21
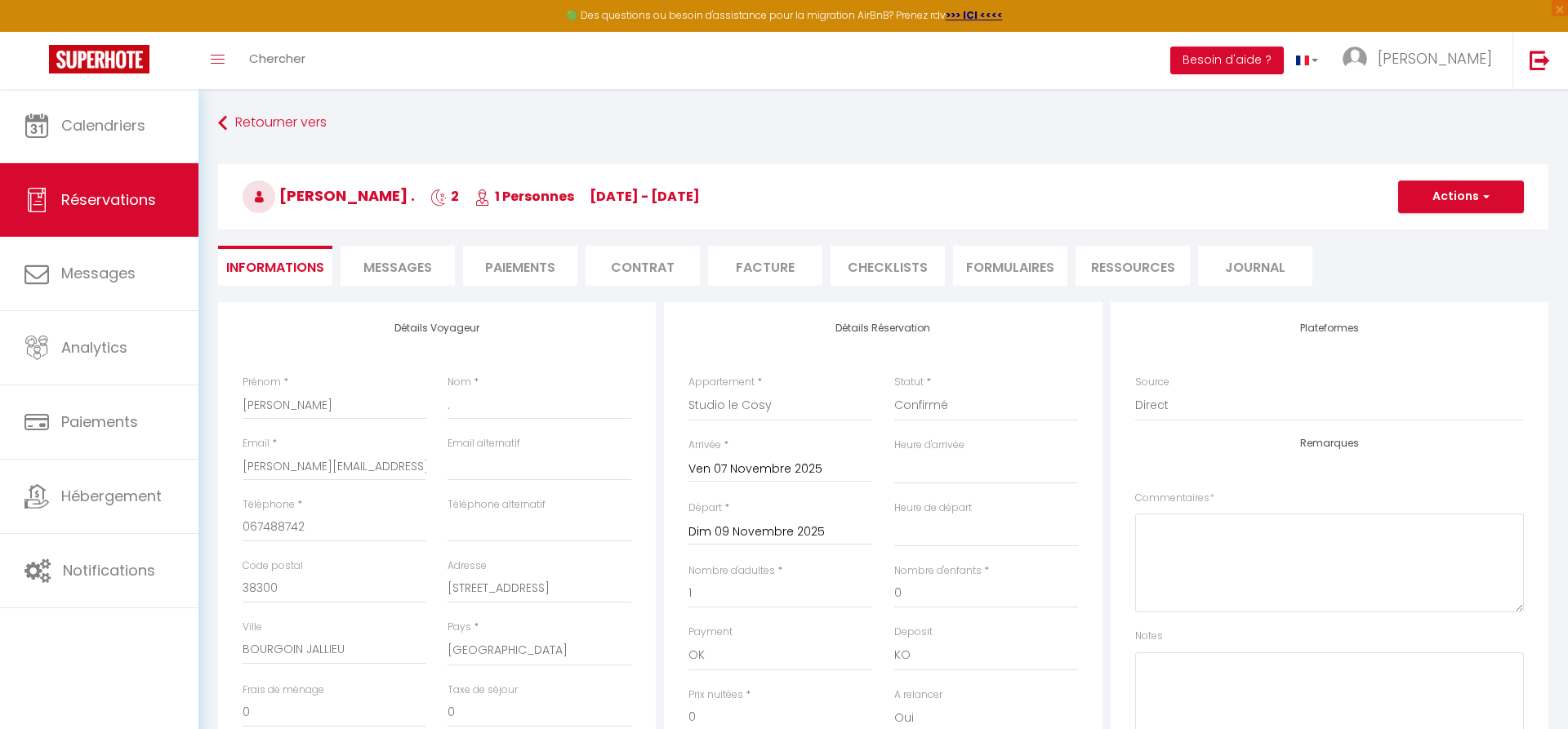
click at [736, 533] on input "Dim 09 Novembre 2025" at bounding box center [780, 532] width 184 height 21
click at [749, 697] on span "10" at bounding box center [742, 689] width 35 height 33
click at [1433, 187] on button "Actions" at bounding box center [1461, 197] width 126 height 33
click at [1424, 235] on link "Enregistrer" at bounding box center [1444, 232] width 129 height 21
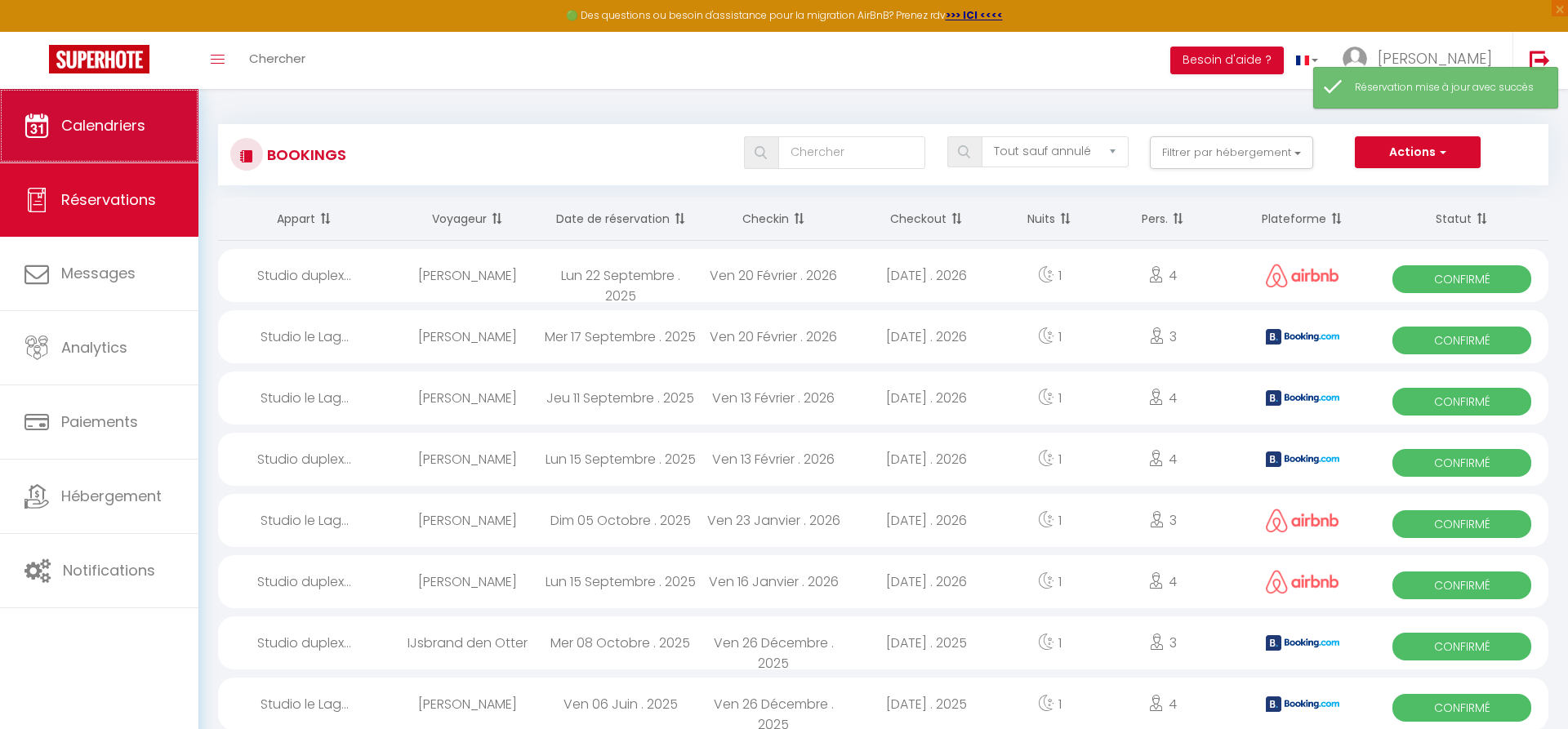
click at [118, 108] on link "Calendriers" at bounding box center [99, 125] width 198 height 73
